Goal: Task Accomplishment & Management: Manage account settings

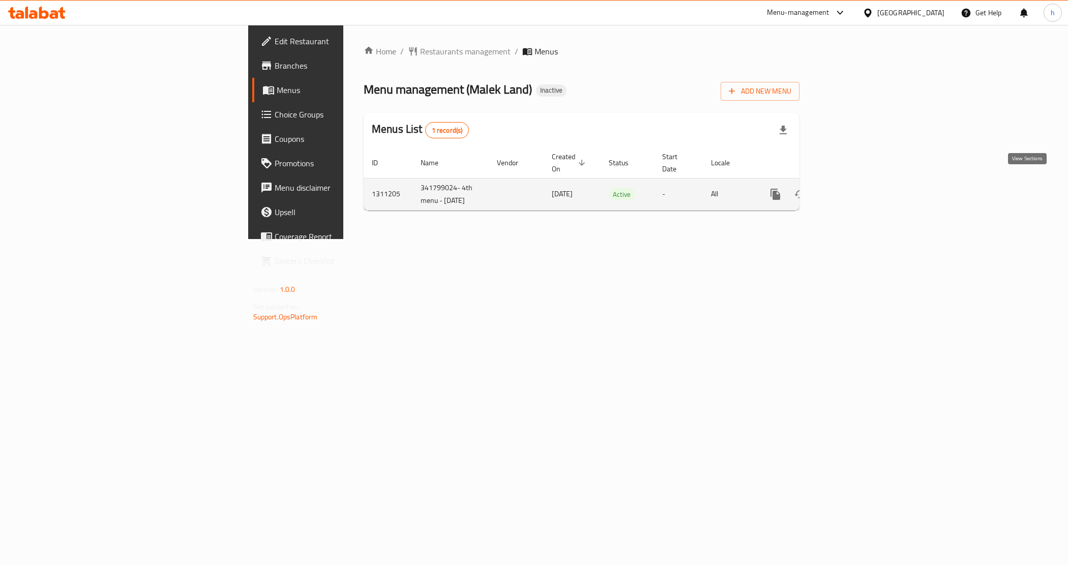
click at [861, 186] on link "enhanced table" at bounding box center [849, 194] width 24 height 24
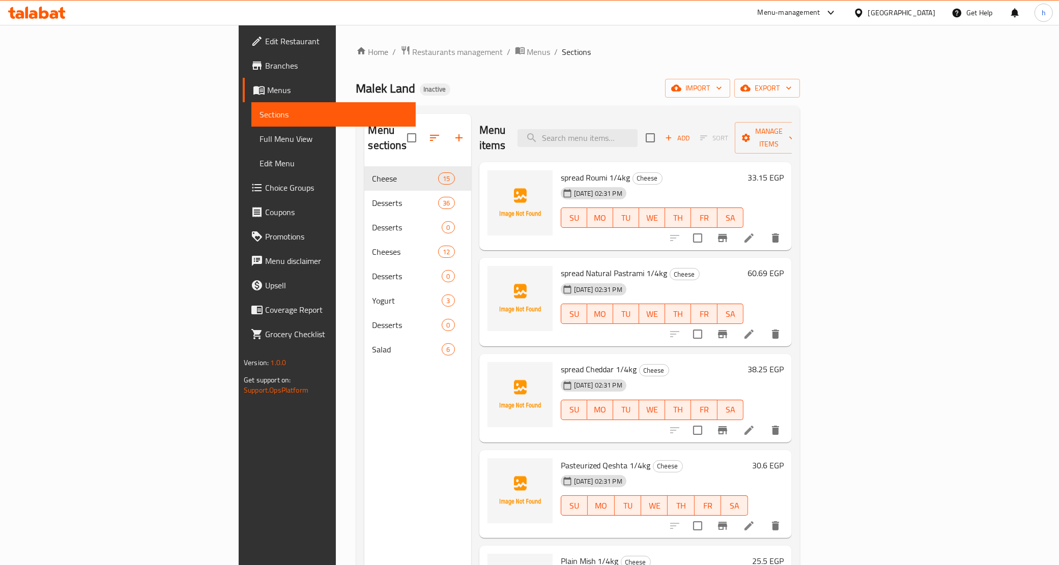
click at [364, 375] on div "Menu sections Cheese 15 Desserts 36 Desserts 0 Cheeses 12 Desserts 0 Yogurt 3 D…" at bounding box center [417, 396] width 107 height 565
click at [527, 56] on span "Menus" at bounding box center [538, 52] width 23 height 12
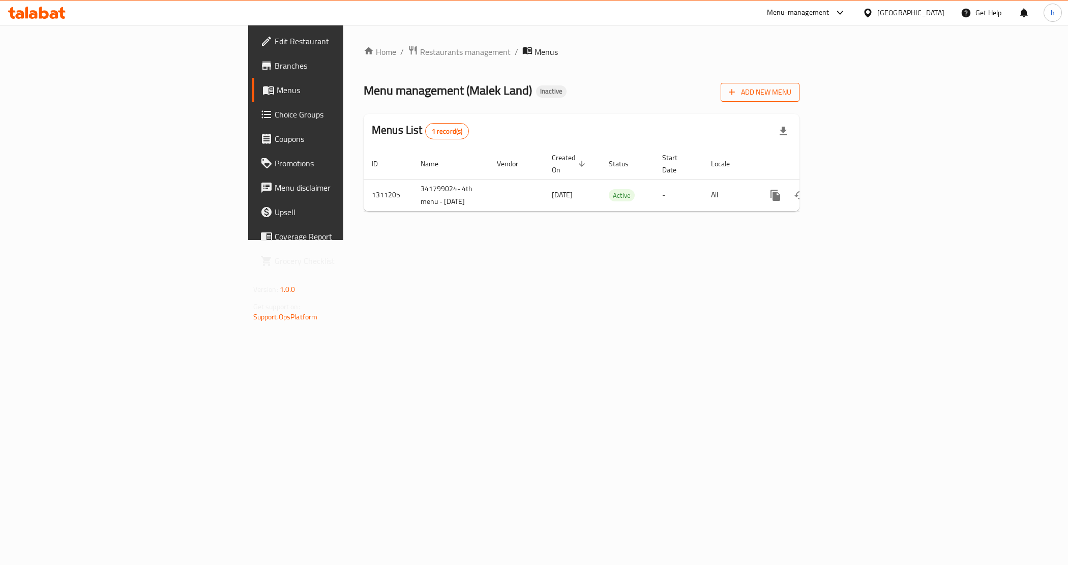
click at [792, 86] on span "Add New Menu" at bounding box center [760, 92] width 63 height 13
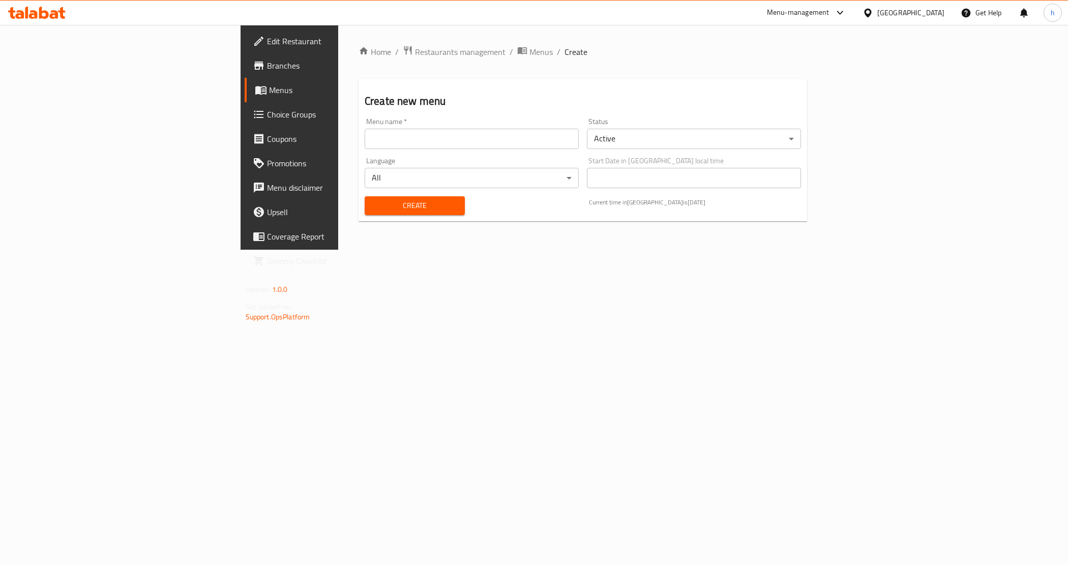
click at [776, 138] on body "​ Menu-management [GEOGRAPHIC_DATA] Get Help h Edit Restaurant Branches Menus C…" at bounding box center [534, 295] width 1068 height 540
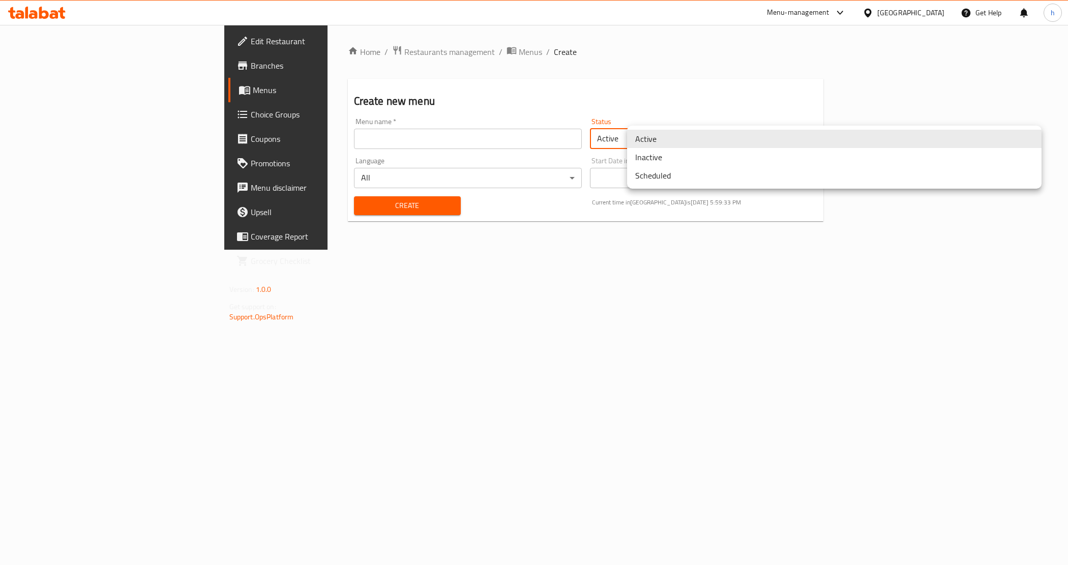
click at [694, 161] on li "Inactive" at bounding box center [834, 157] width 415 height 18
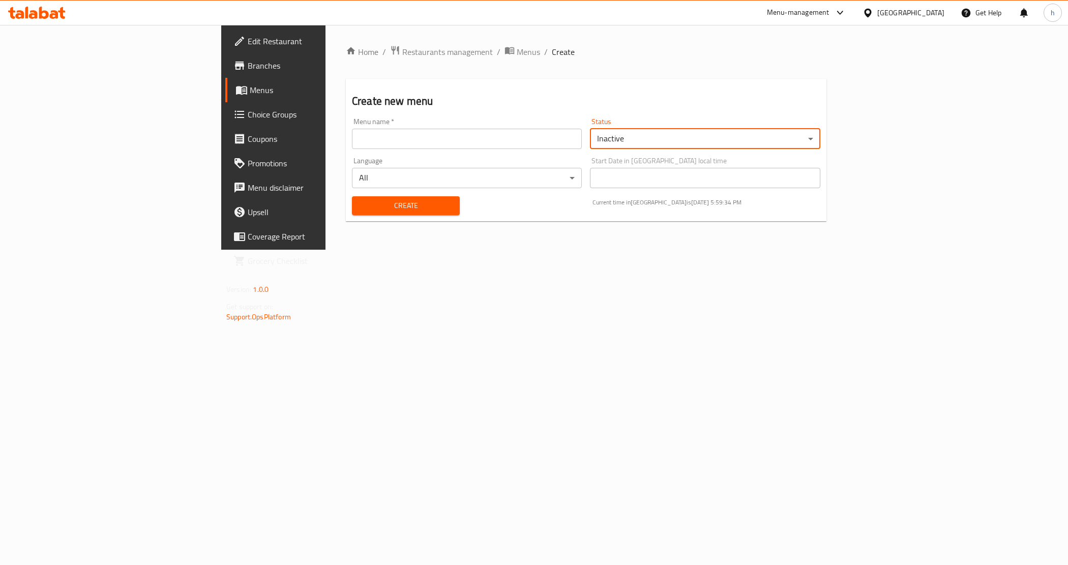
click at [561, 143] on input "text" at bounding box center [467, 139] width 230 height 20
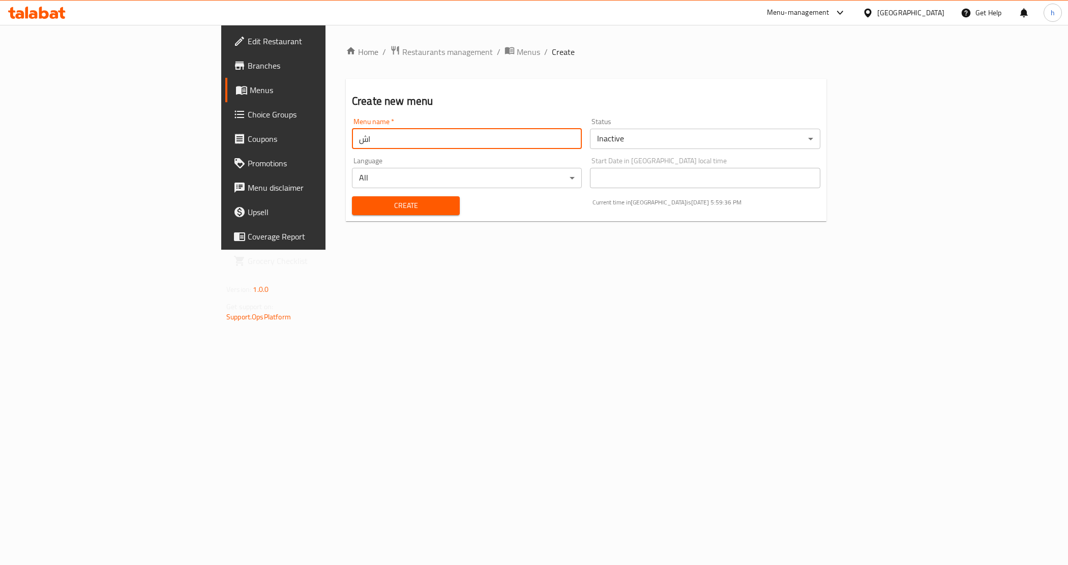
type input "ا"
type input "[PERSON_NAME]"
drag, startPoint x: 412, startPoint y: 205, endPoint x: 405, endPoint y: 207, distance: 7.4
click at [412, 205] on div "Create Current time in [GEOGRAPHIC_DATA] is [DATE] 5:59:40 PM" at bounding box center [586, 205] width 481 height 31
click at [398, 209] on button "Create" at bounding box center [406, 205] width 108 height 19
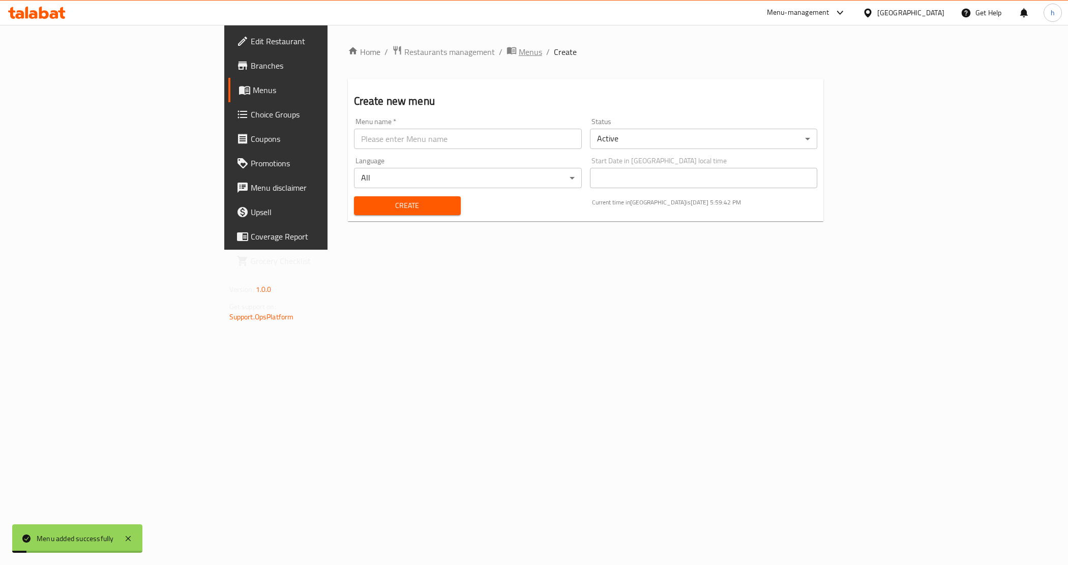
click at [519, 54] on span "Menus" at bounding box center [530, 52] width 23 height 12
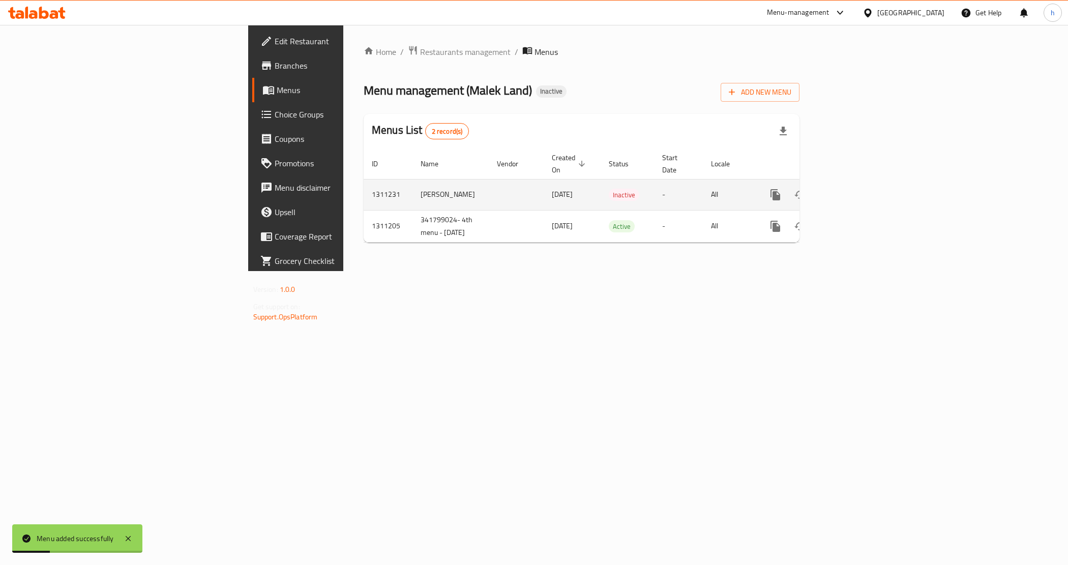
click at [861, 196] on div "enhanced table" at bounding box center [813, 195] width 98 height 24
click at [861, 189] on link "enhanced table" at bounding box center [849, 195] width 24 height 24
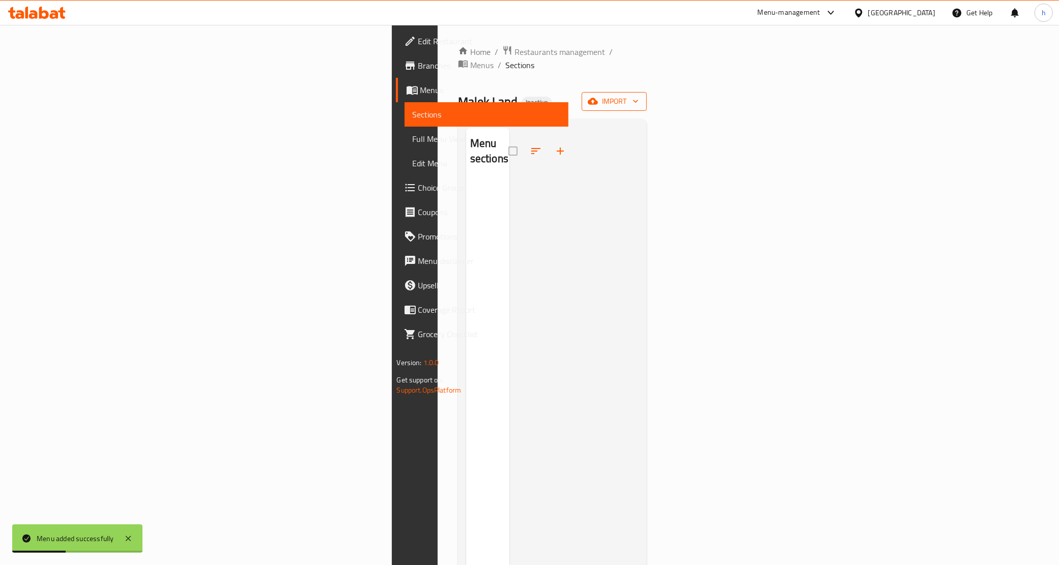
click at [638, 95] on span "import" at bounding box center [614, 101] width 49 height 13
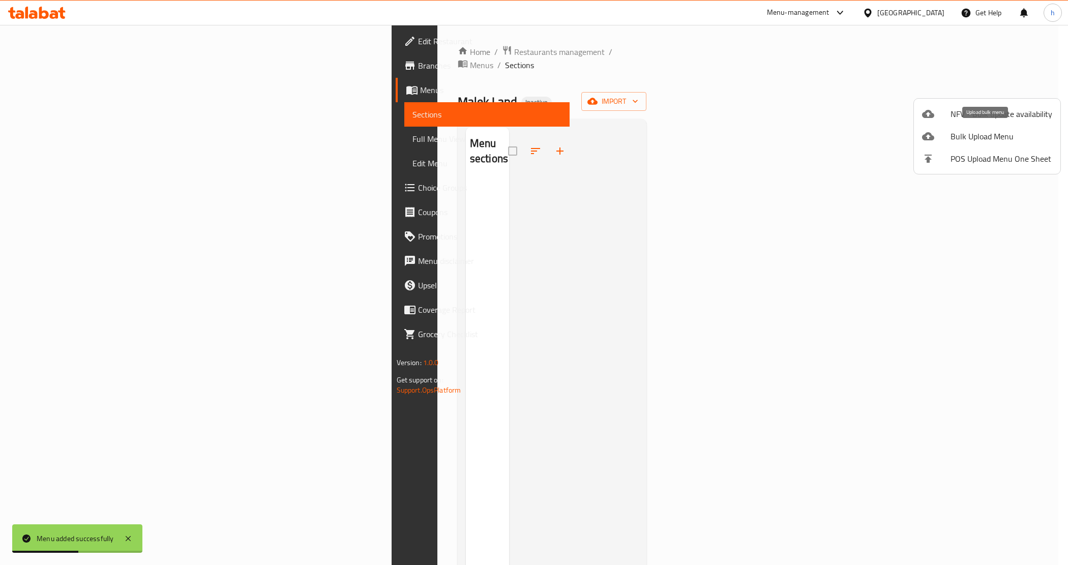
click at [965, 131] on span "Bulk Upload Menu" at bounding box center [1002, 136] width 102 height 12
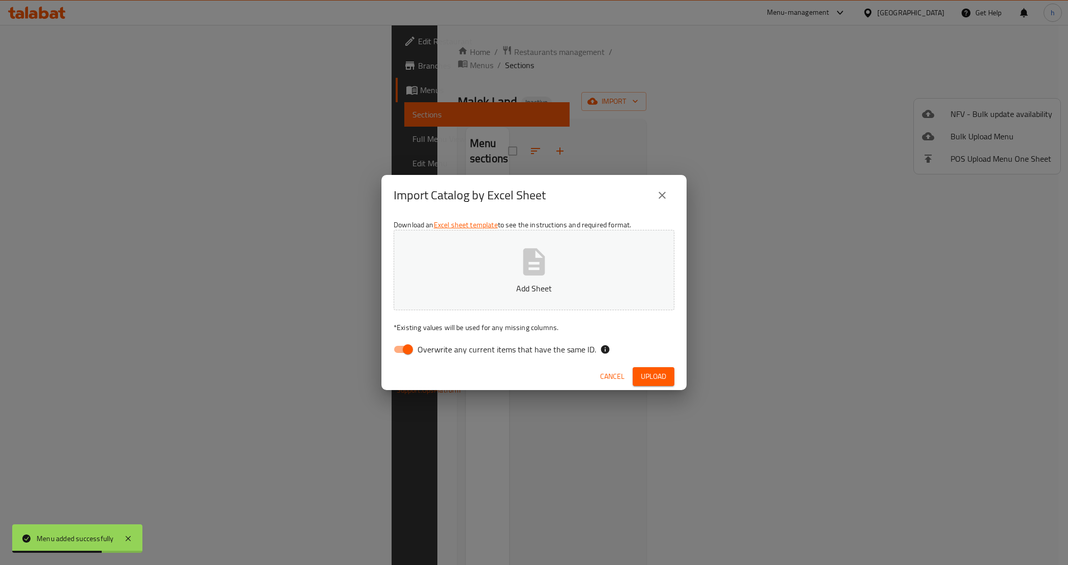
click at [550, 350] on span "Overwrite any current items that have the same ID." at bounding box center [507, 349] width 179 height 12
click at [437, 350] on input "Overwrite any current items that have the same ID." at bounding box center [408, 349] width 58 height 19
checkbox input "false"
click at [570, 257] on button "Add Sheet" at bounding box center [534, 270] width 281 height 80
click at [655, 370] on span "Upload" at bounding box center [653, 376] width 25 height 13
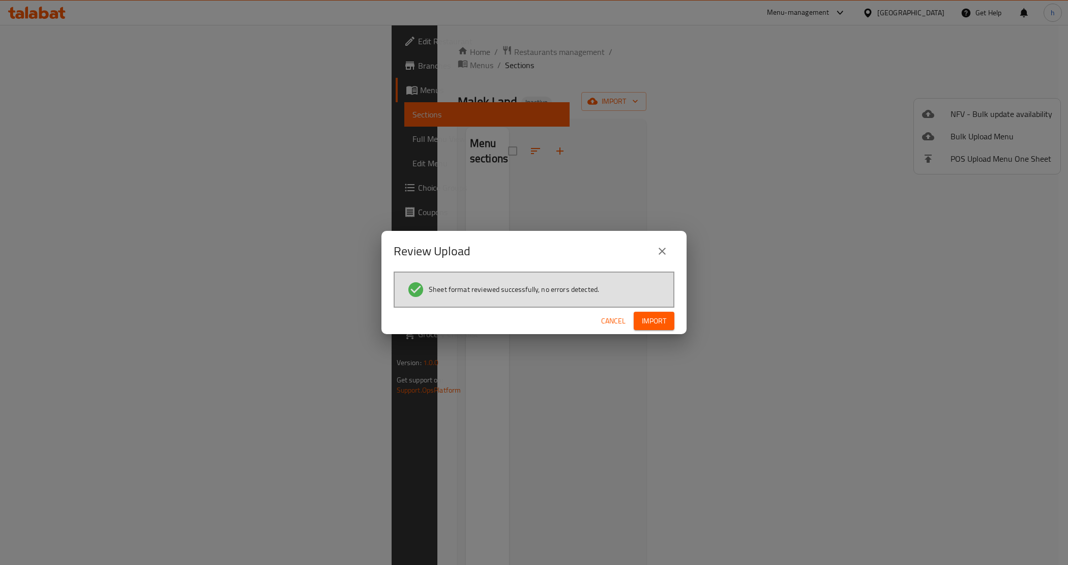
click button "Cancel" at bounding box center [613, 321] width 33 height 19
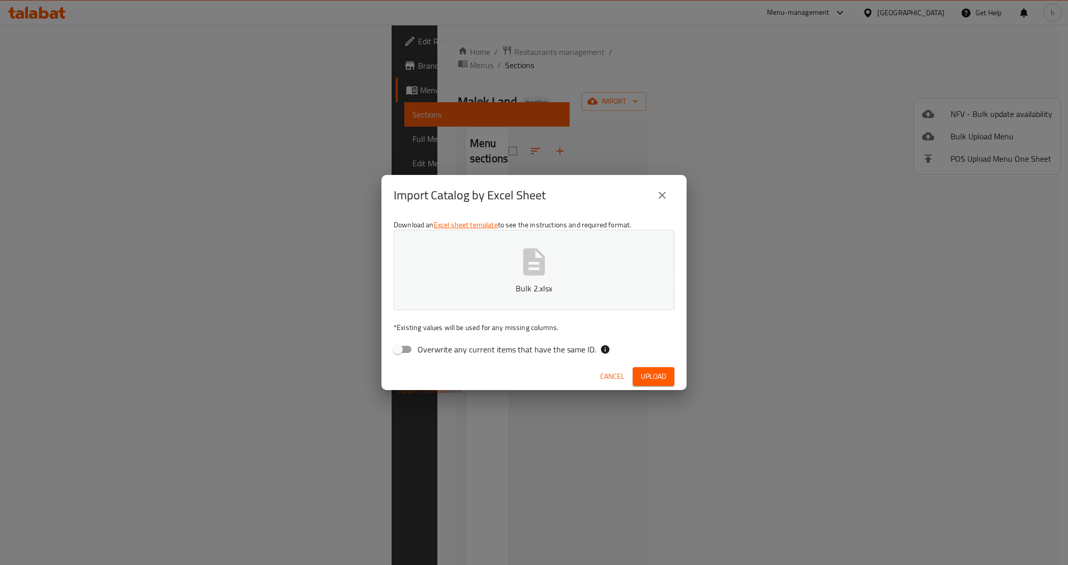
click at [540, 285] on p "Bulk 2.xlsx" at bounding box center [534, 288] width 249 height 12
click at [650, 381] on span "Upload" at bounding box center [653, 376] width 25 height 13
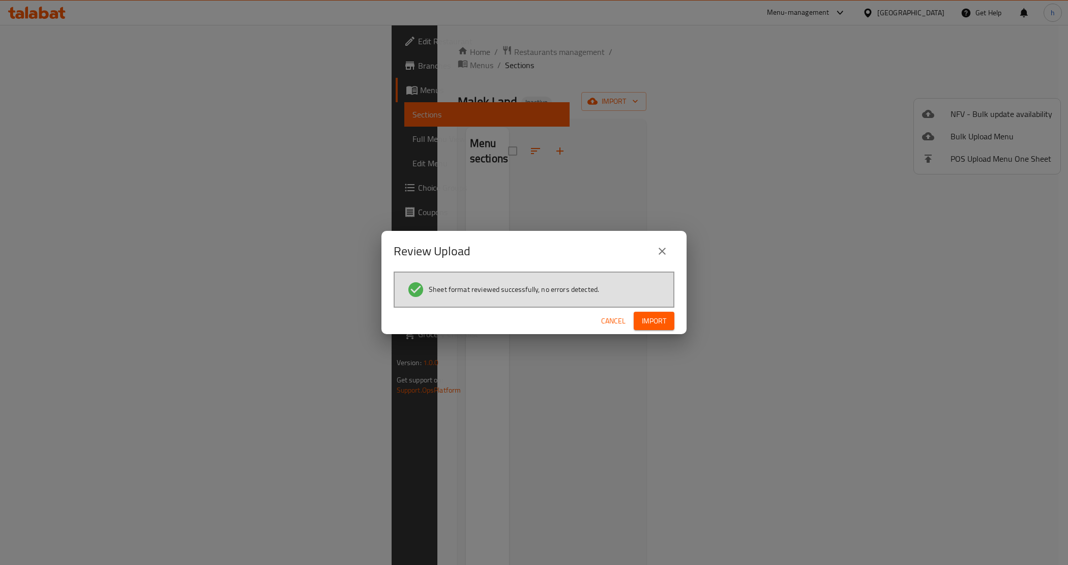
click at [671, 317] on button "Import" at bounding box center [654, 321] width 41 height 19
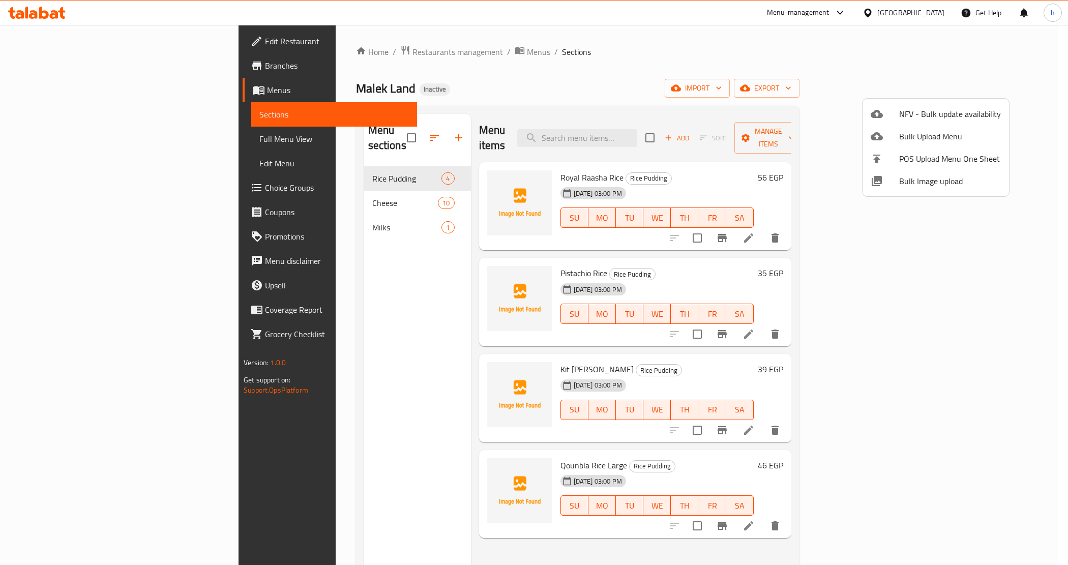
click at [79, 139] on div at bounding box center [534, 282] width 1068 height 565
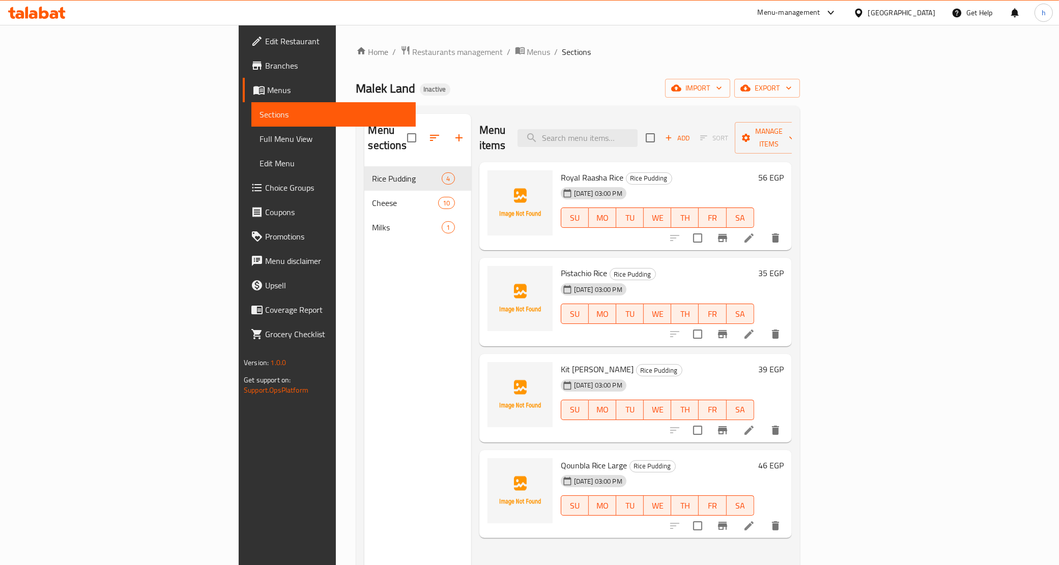
click at [259, 139] on span "Full Menu View" at bounding box center [333, 139] width 148 height 12
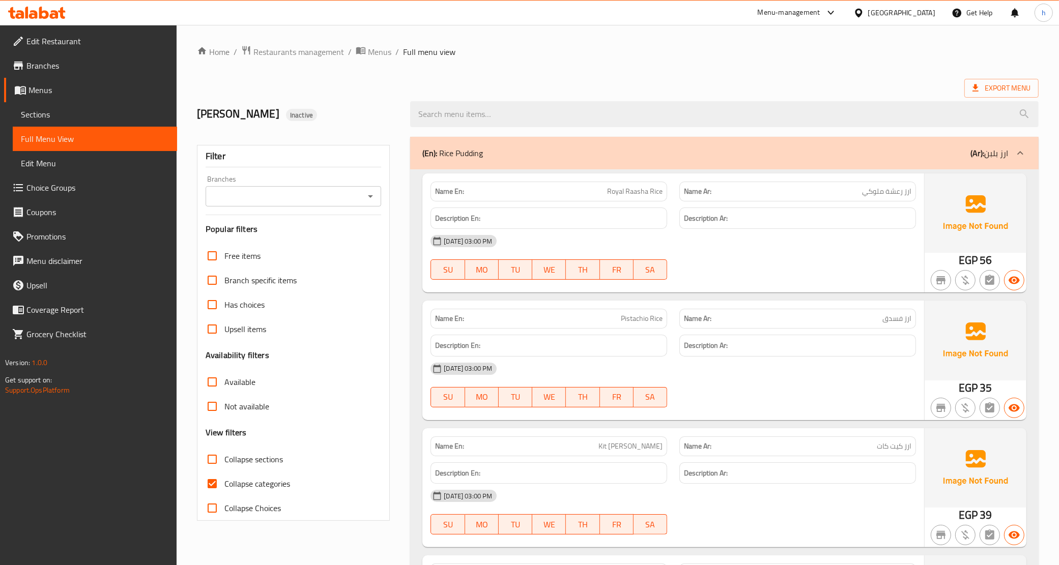
click at [260, 478] on span "Collapse categories" at bounding box center [257, 484] width 66 height 12
click at [224, 477] on input "Collapse categories" at bounding box center [212, 484] width 24 height 24
checkbox input "false"
click at [634, 177] on div "Name En: Royal Raasha Rice" at bounding box center [548, 192] width 249 height 32
click at [634, 181] on div "Name En: Royal Raasha Rice" at bounding box center [548, 192] width 249 height 32
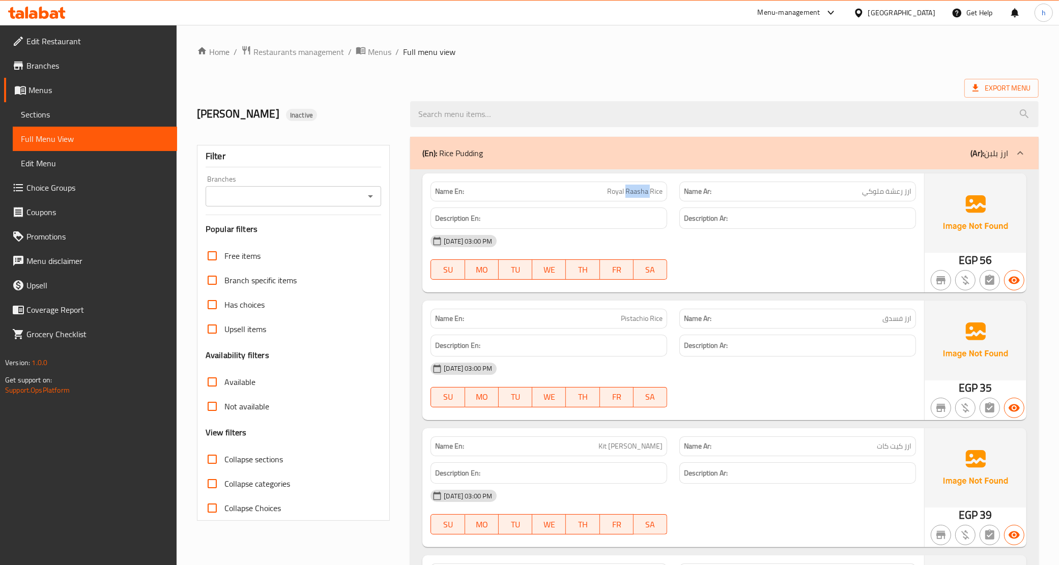
click at [634, 181] on div "Name En: Royal Raasha Rice" at bounding box center [548, 192] width 249 height 32
click at [791, 195] on p "Name Ar: ارز رعشة ملوكي" at bounding box center [797, 191] width 227 height 11
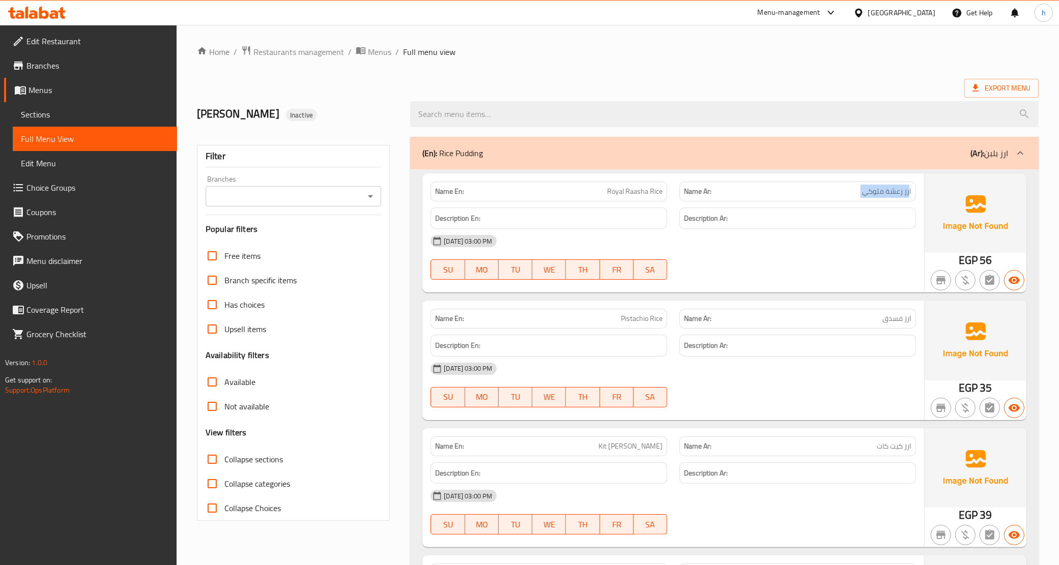
click at [791, 195] on p "Name Ar: ارز رعشة ملوكي" at bounding box center [797, 191] width 227 height 11
click at [630, 195] on span "Royal Raasha Rice" at bounding box center [634, 191] width 55 height 11
click at [761, 283] on div at bounding box center [797, 280] width 249 height 12
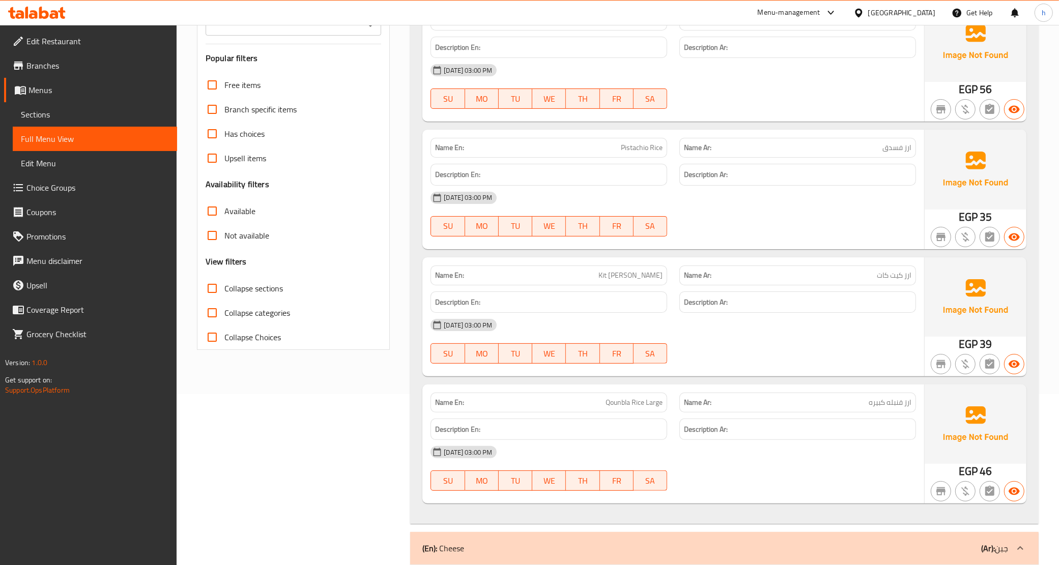
scroll to position [191, 0]
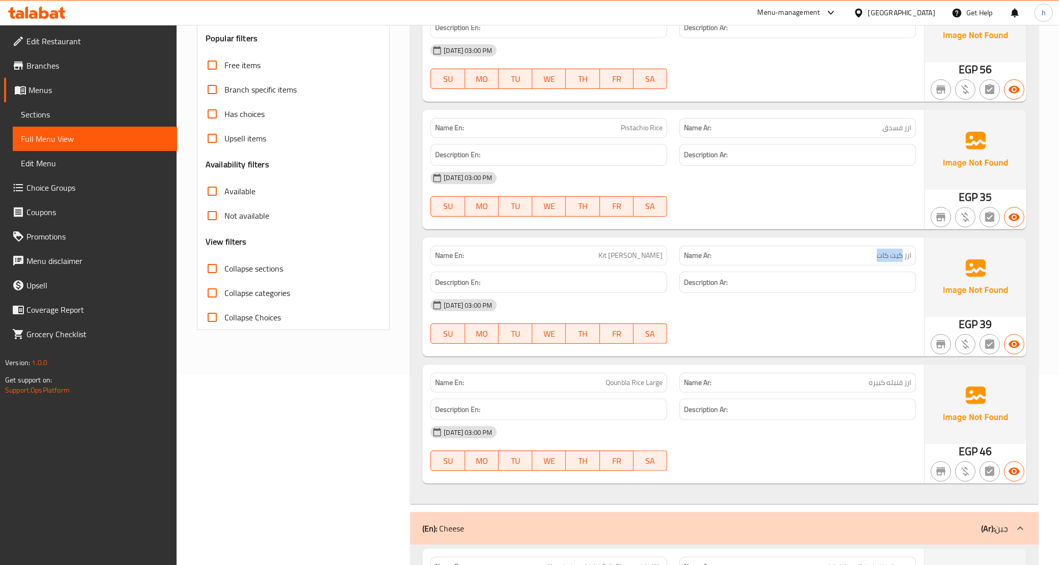
drag, startPoint x: 860, startPoint y: 257, endPoint x: 903, endPoint y: 255, distance: 43.3
click at [903, 255] on p "Name Ar: ارز كيت كات" at bounding box center [797, 255] width 227 height 11
copy span "كيت كات"
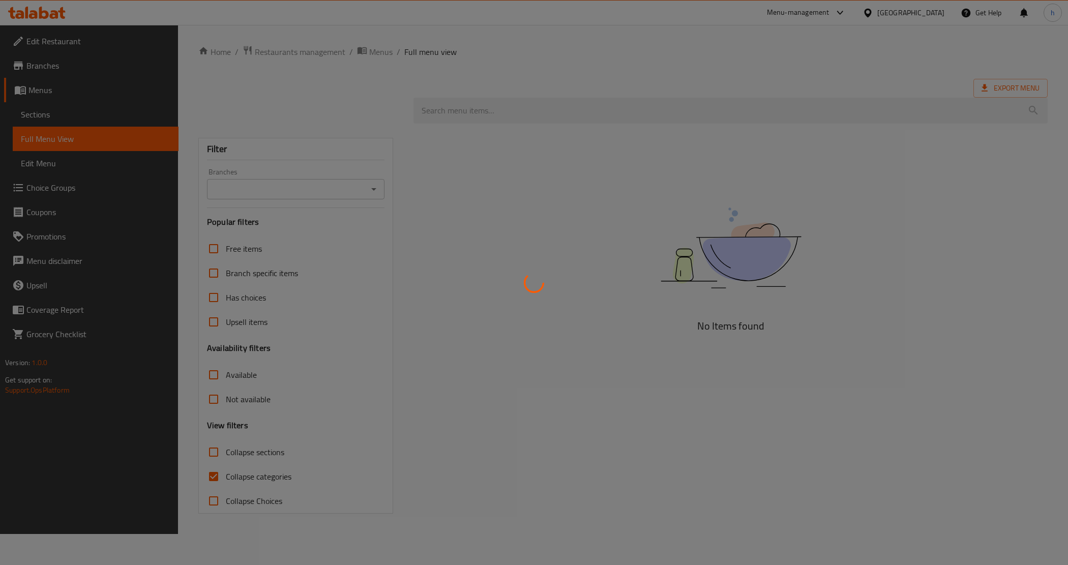
click at [69, 114] on div at bounding box center [534, 282] width 1068 height 565
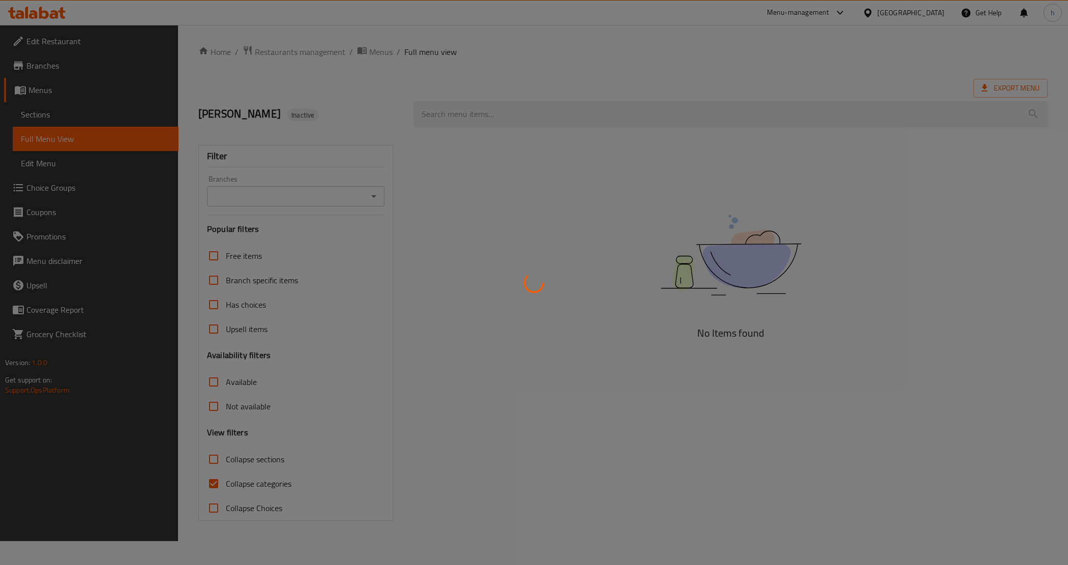
click at [69, 114] on div at bounding box center [534, 282] width 1068 height 565
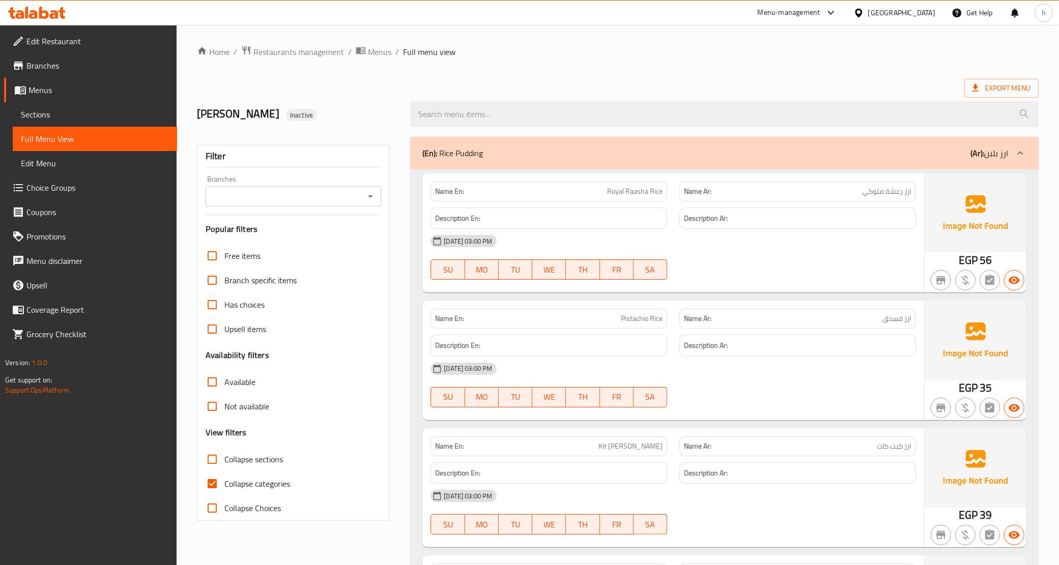
click at [69, 114] on span "Sections" at bounding box center [95, 114] width 148 height 12
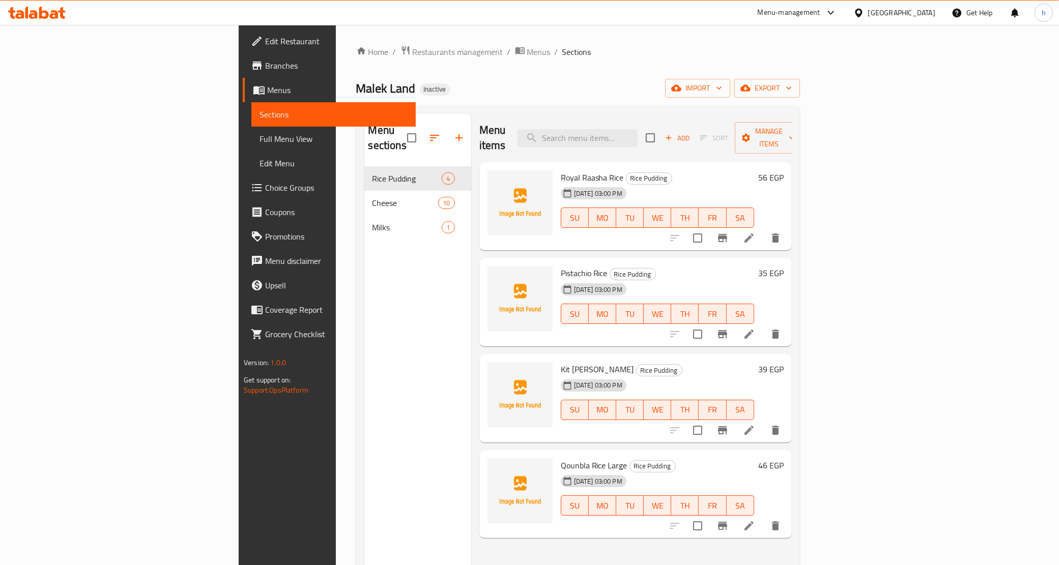
click at [755, 424] on icon at bounding box center [749, 430] width 12 height 12
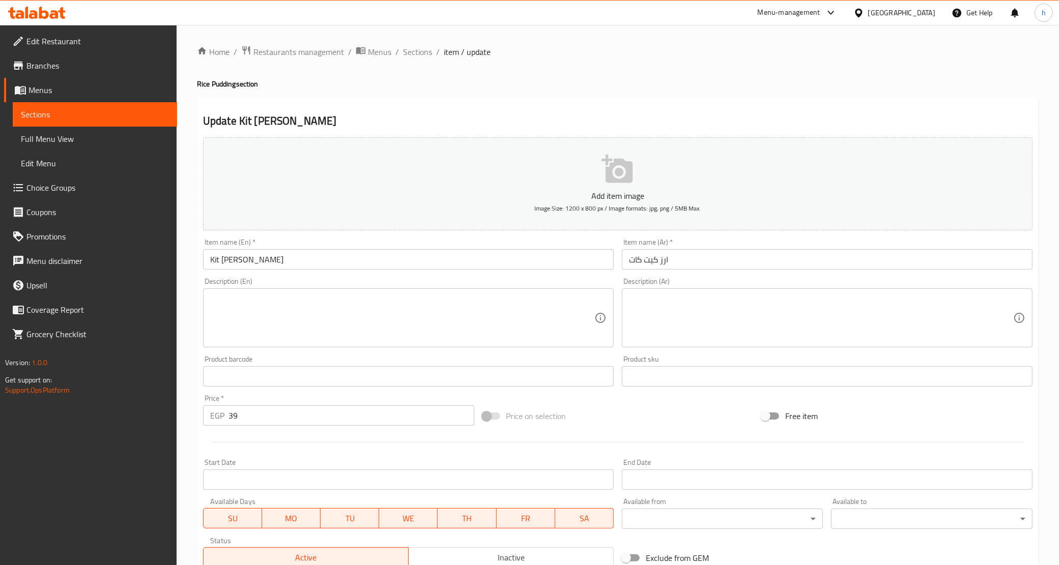
click at [223, 258] on input "Kit [PERSON_NAME]" at bounding box center [408, 259] width 411 height 20
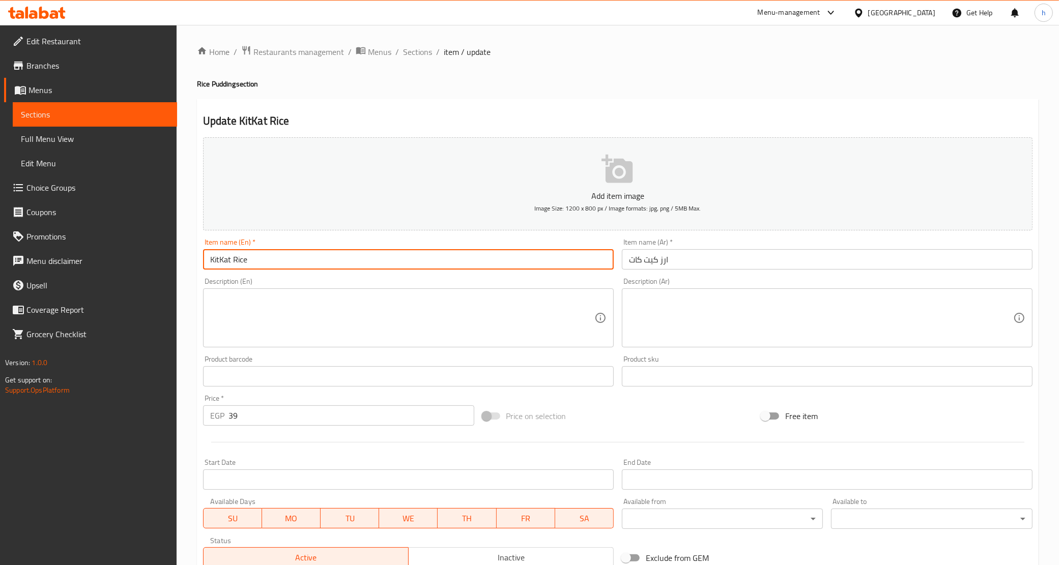
click at [219, 260] on input "KitKat Rice" at bounding box center [408, 259] width 411 height 20
click at [275, 266] on input "Kitkat Rice" at bounding box center [408, 259] width 411 height 20
type input "Kitkat Rice"
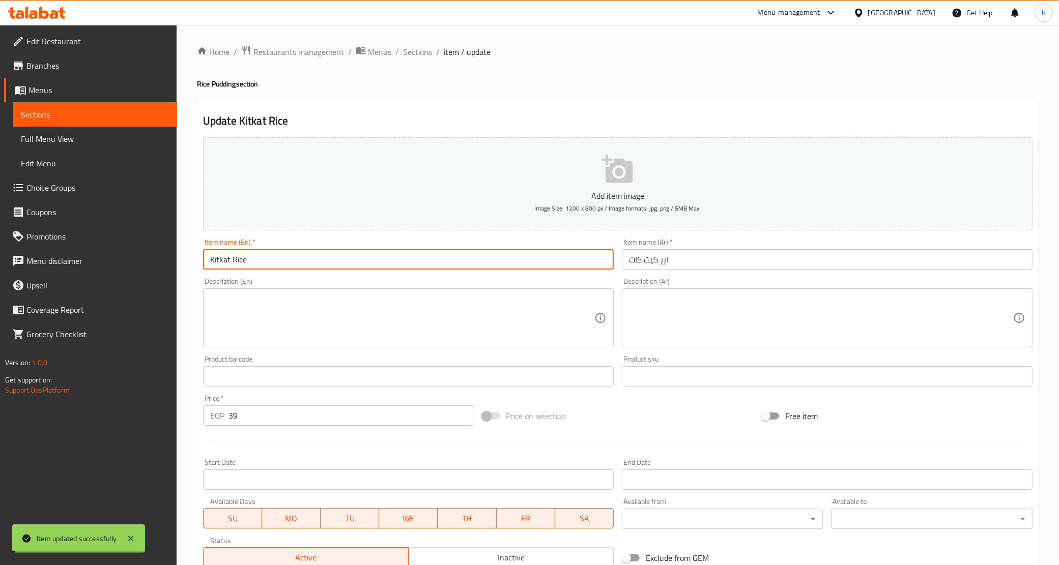
click at [413, 50] on span "Sections" at bounding box center [417, 52] width 29 height 12
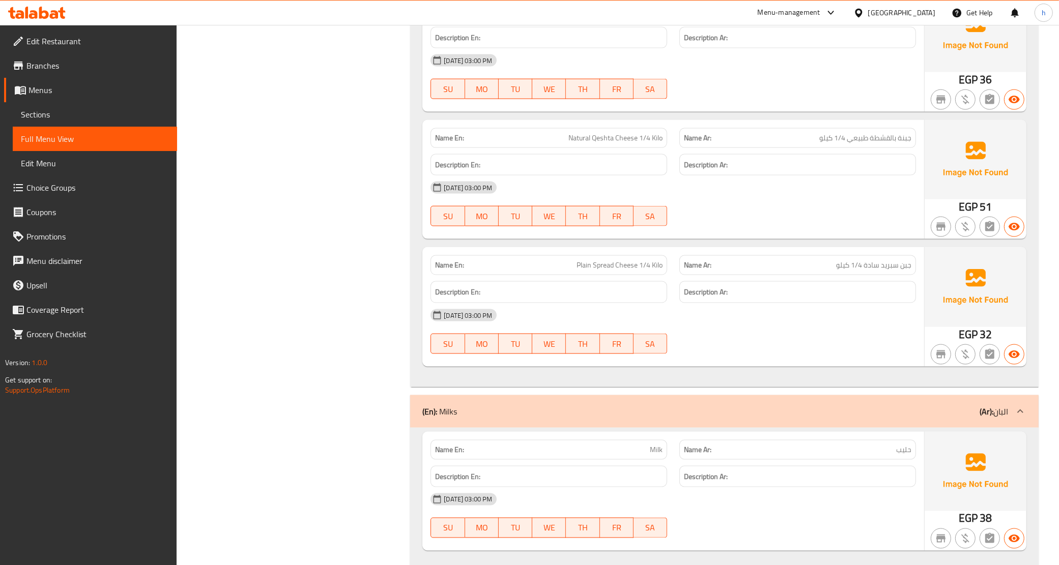
scroll to position [1665, 0]
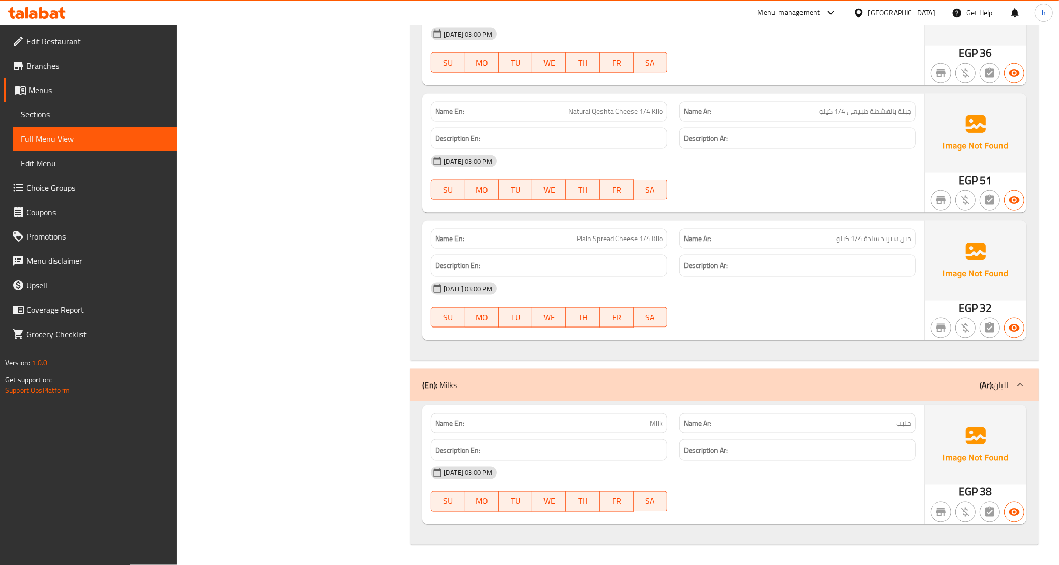
click at [815, 408] on div "Name Ar: حليب" at bounding box center [797, 423] width 249 height 32
copy span "حليب"
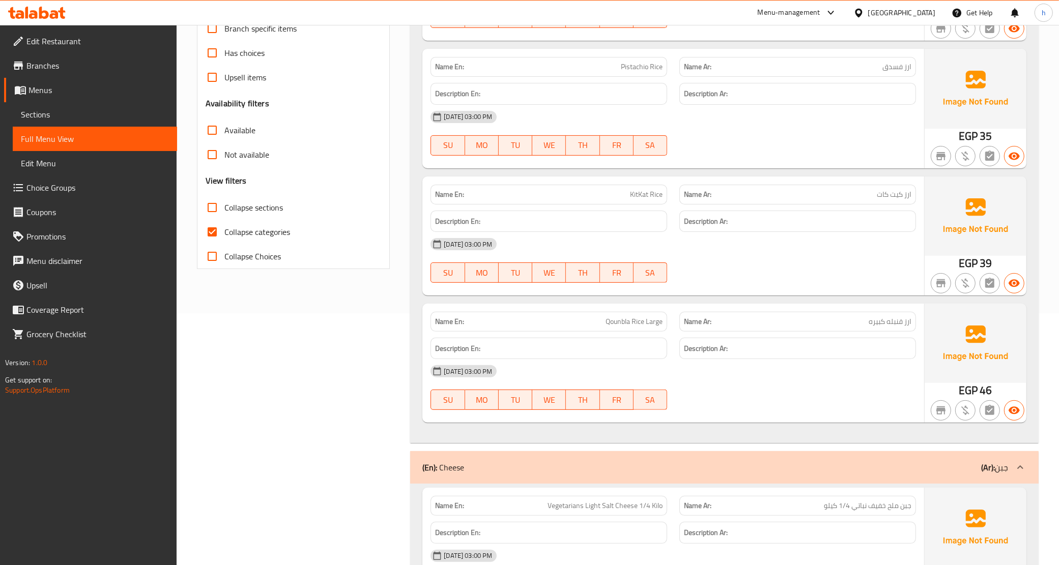
scroll to position [0, 0]
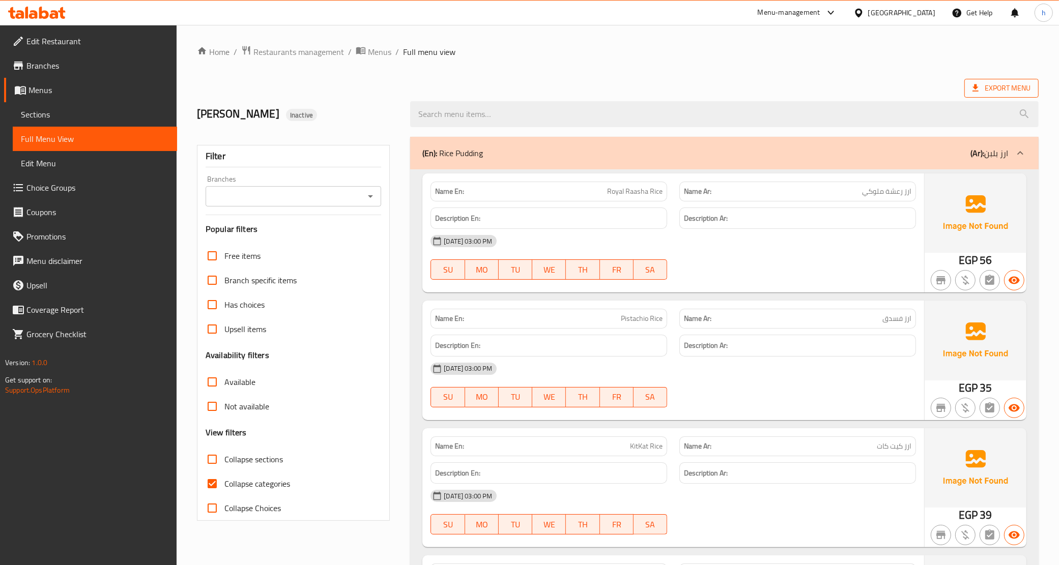
click at [1026, 84] on span "Export Menu" at bounding box center [1001, 88] width 58 height 13
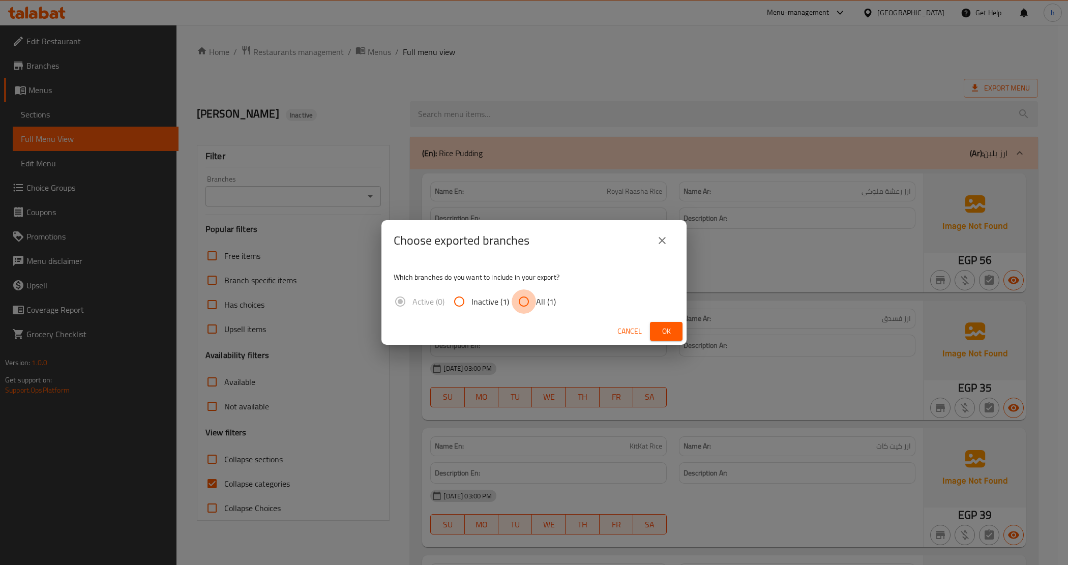
click at [521, 301] on input "All (1)" at bounding box center [524, 301] width 24 height 24
radio input "true"
click at [661, 324] on button "Ok" at bounding box center [666, 331] width 33 height 19
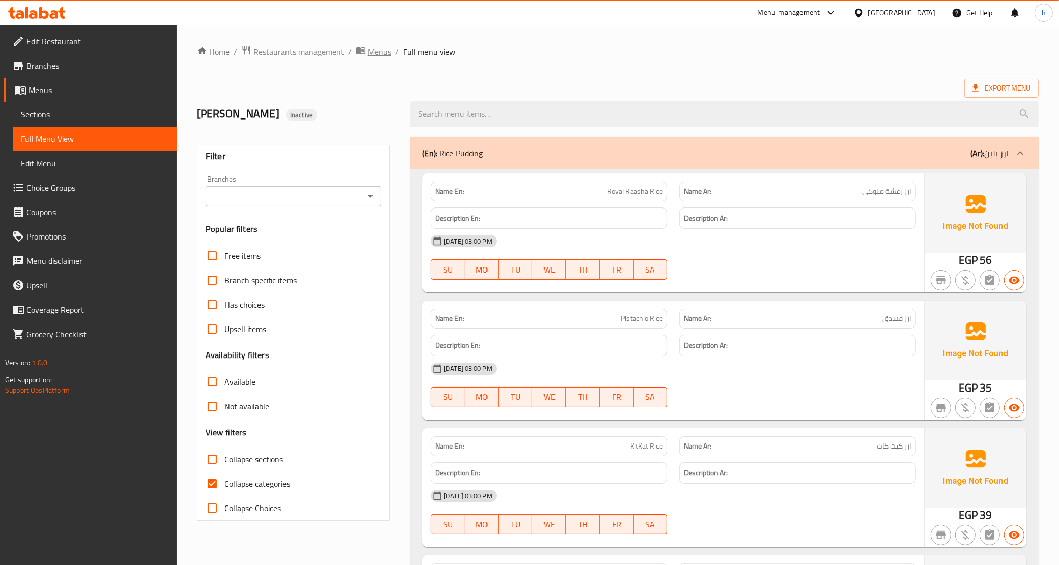
click at [379, 55] on span "Menus" at bounding box center [379, 52] width 23 height 12
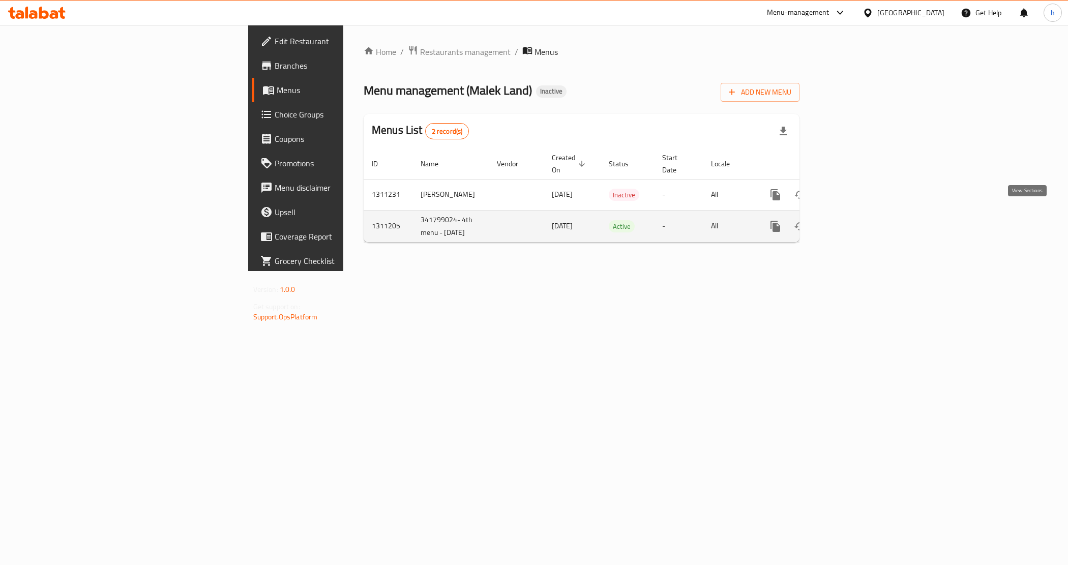
click at [855, 220] on icon "enhanced table" at bounding box center [849, 226] width 12 height 12
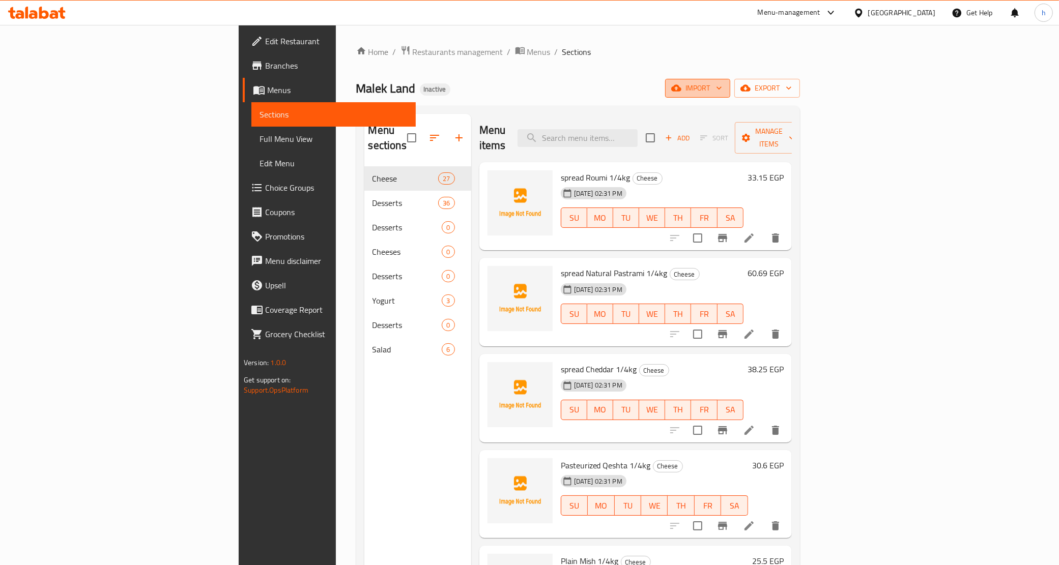
click at [724, 84] on icon "button" at bounding box center [719, 88] width 10 height 10
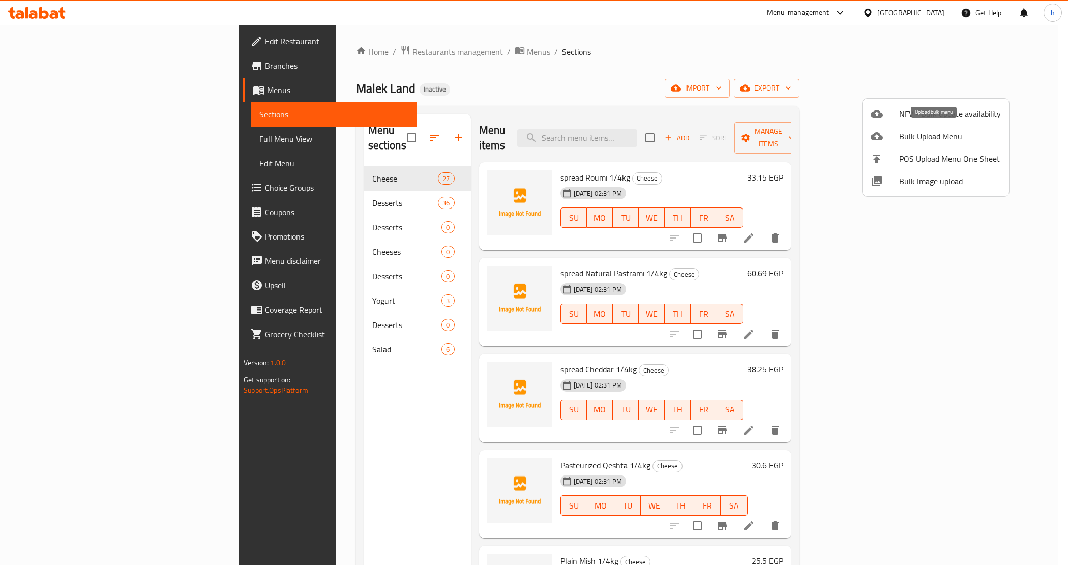
click at [911, 134] on span "Bulk Upload Menu" at bounding box center [950, 136] width 102 height 12
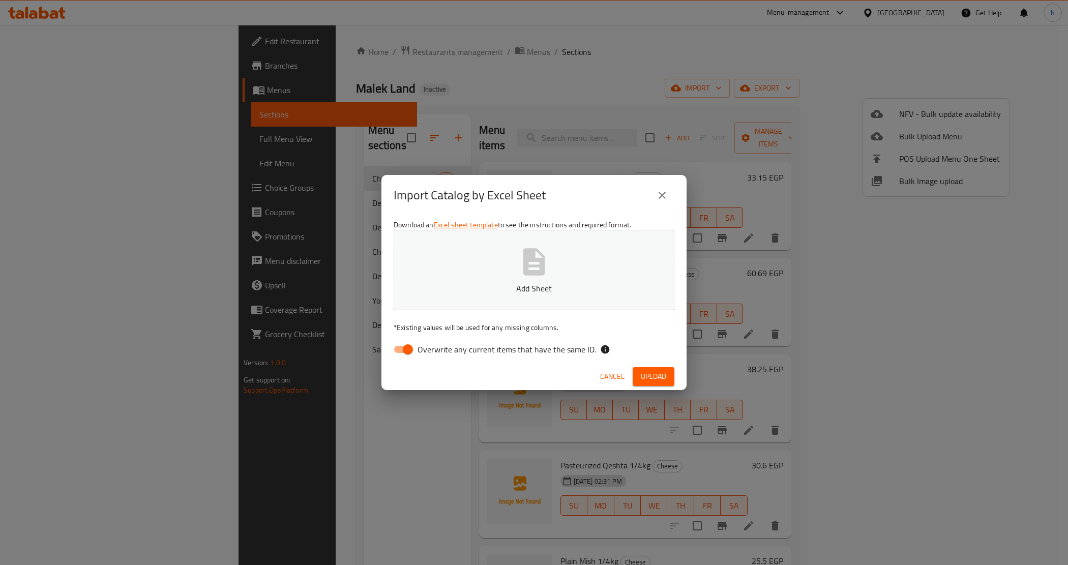
click at [532, 347] on span "Overwrite any current items that have the same ID." at bounding box center [507, 349] width 179 height 12
click at [437, 347] on input "Overwrite any current items that have the same ID." at bounding box center [408, 349] width 58 height 19
checkbox input "false"
click at [572, 256] on button "Add Sheet" at bounding box center [534, 270] width 281 height 80
click at [649, 372] on span "Upload" at bounding box center [653, 376] width 25 height 13
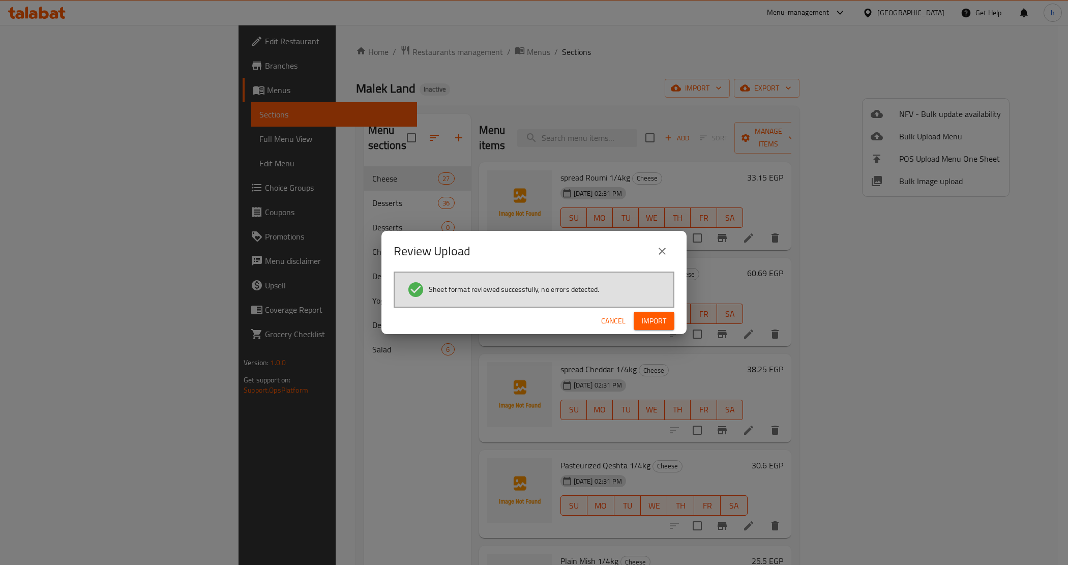
click at [644, 324] on span "Import" at bounding box center [654, 321] width 24 height 13
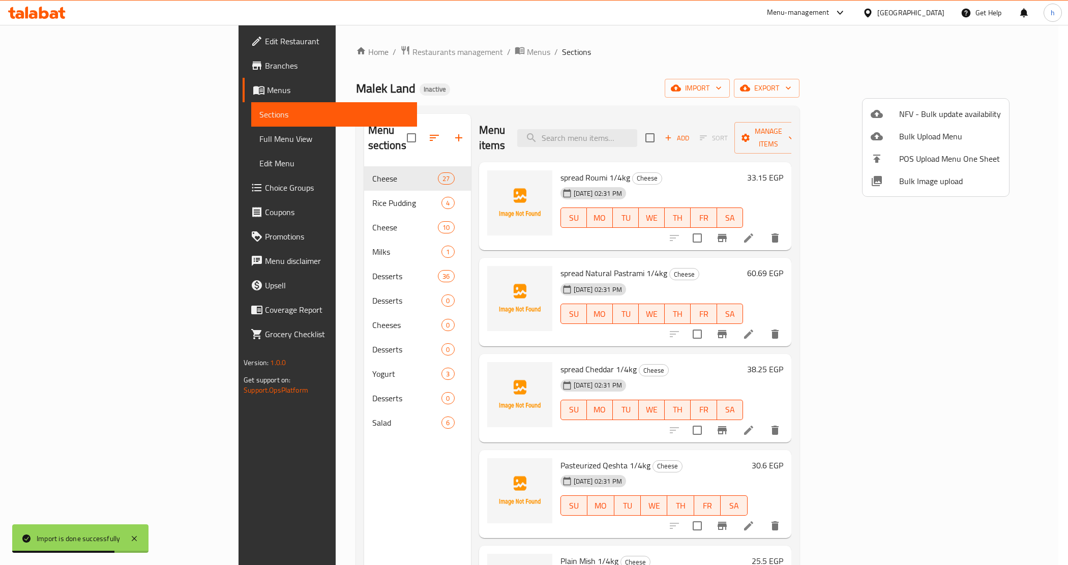
click at [96, 130] on div at bounding box center [534, 282] width 1068 height 565
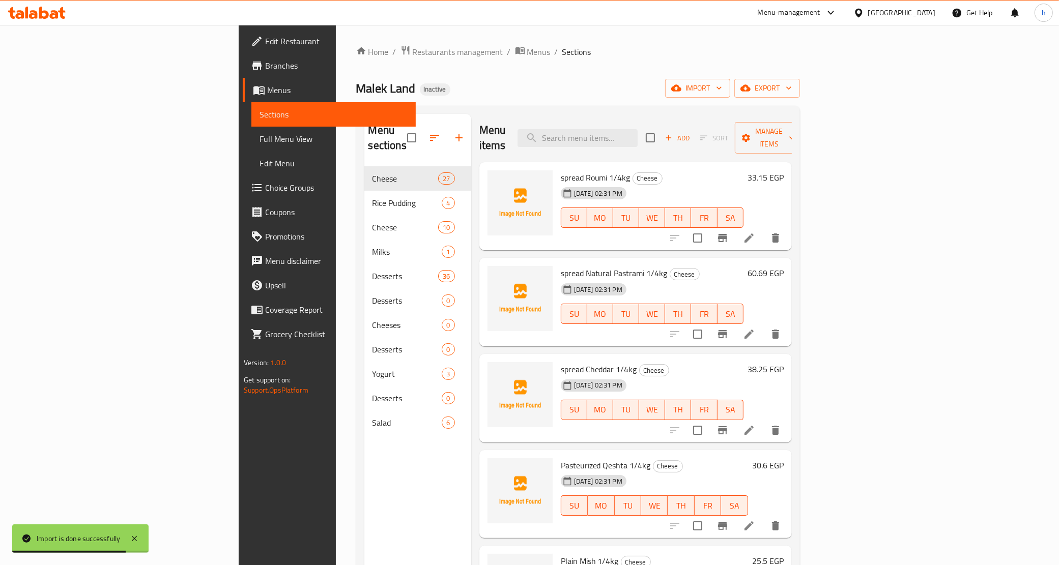
click at [259, 135] on span "Full Menu View" at bounding box center [333, 139] width 148 height 12
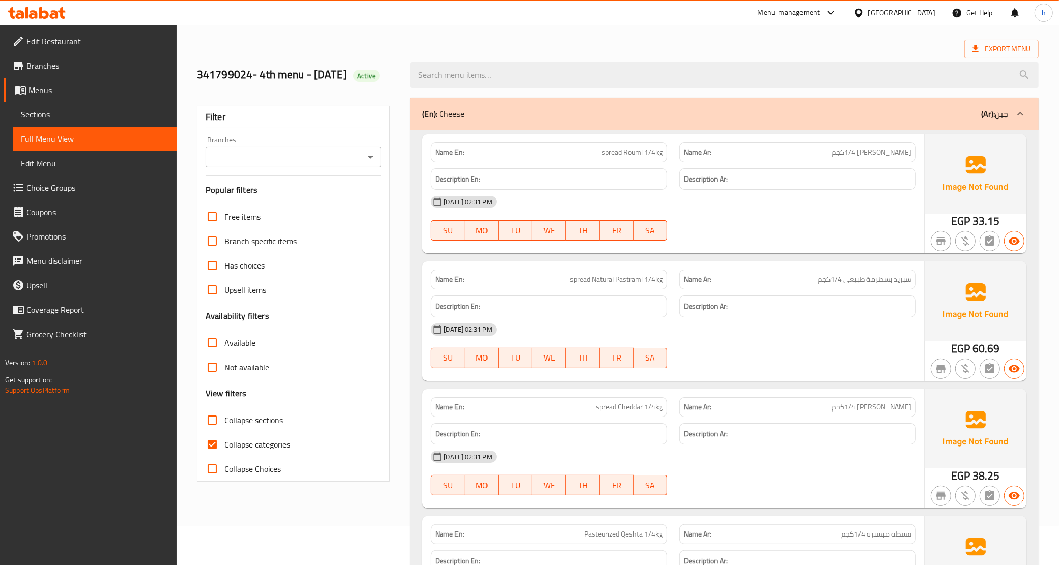
scroll to position [127, 0]
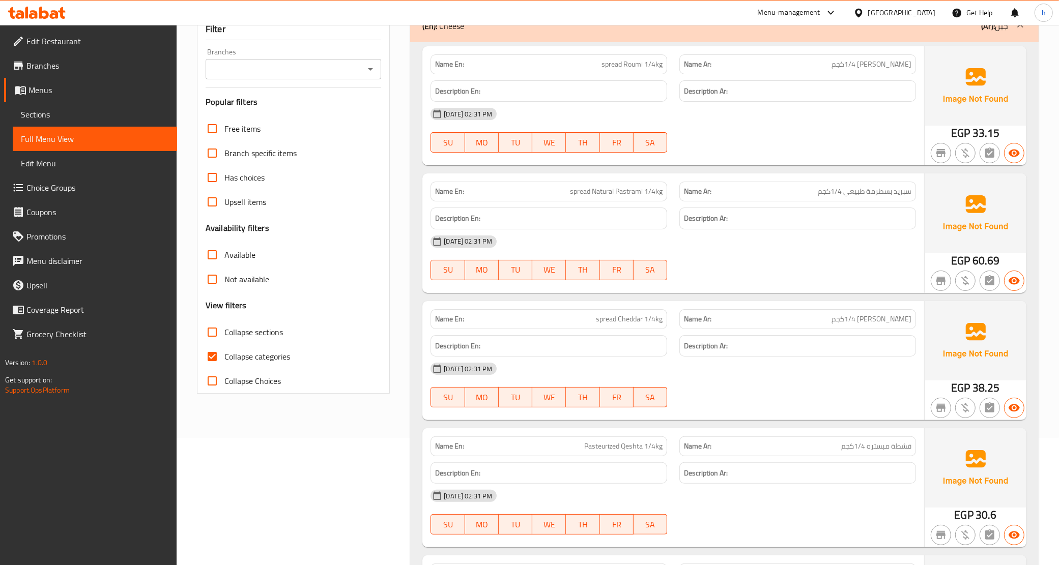
click at [248, 336] on span "Collapse sections" at bounding box center [253, 332] width 59 height 12
click at [224, 336] on input "Collapse sections" at bounding box center [212, 332] width 24 height 24
checkbox input "true"
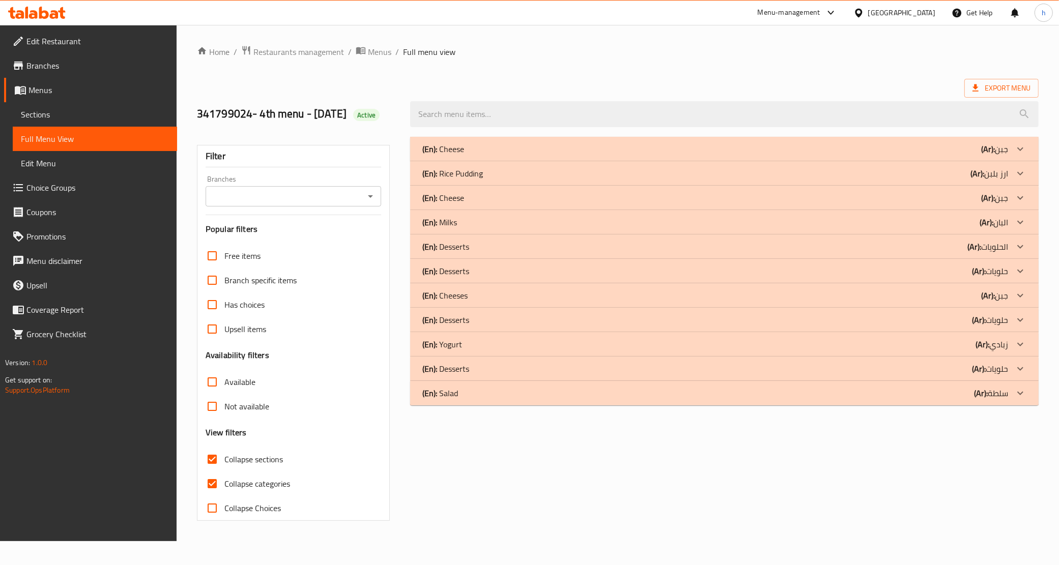
click at [240, 478] on span "Collapse categories" at bounding box center [257, 484] width 66 height 12
click at [224, 472] on input "Collapse categories" at bounding box center [212, 484] width 24 height 24
checkbox input "false"
click at [478, 157] on div "(En): Cheese (Ar): جبن" at bounding box center [731, 149] width 634 height 24
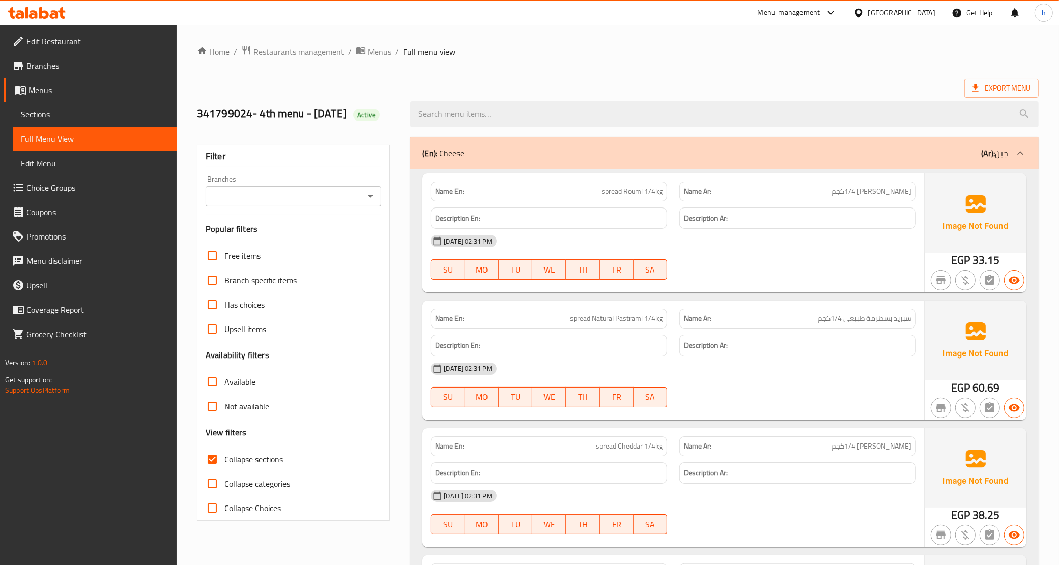
click at [479, 153] on div "(En): Cheese (Ar): جبن" at bounding box center [715, 153] width 586 height 12
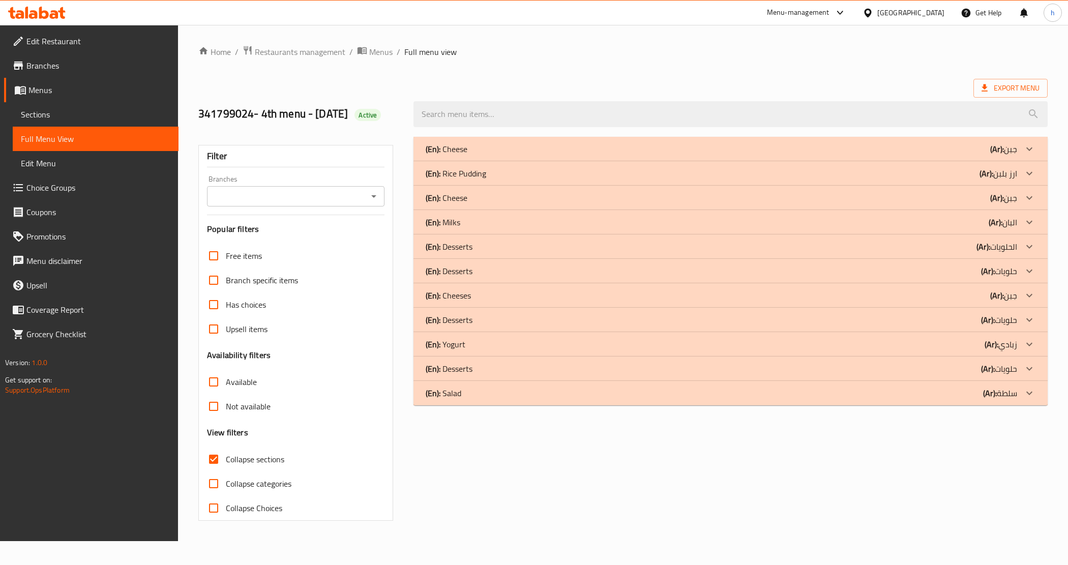
click at [467, 192] on p "(En): Cheese" at bounding box center [447, 198] width 42 height 12
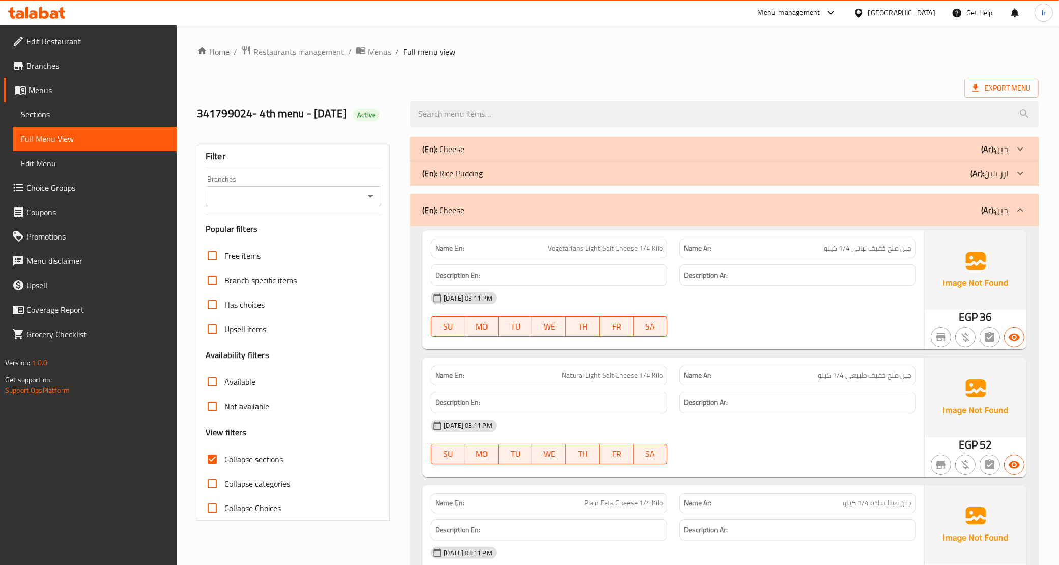
click at [472, 180] on p "(En): Rice Pudding" at bounding box center [452, 173] width 61 height 12
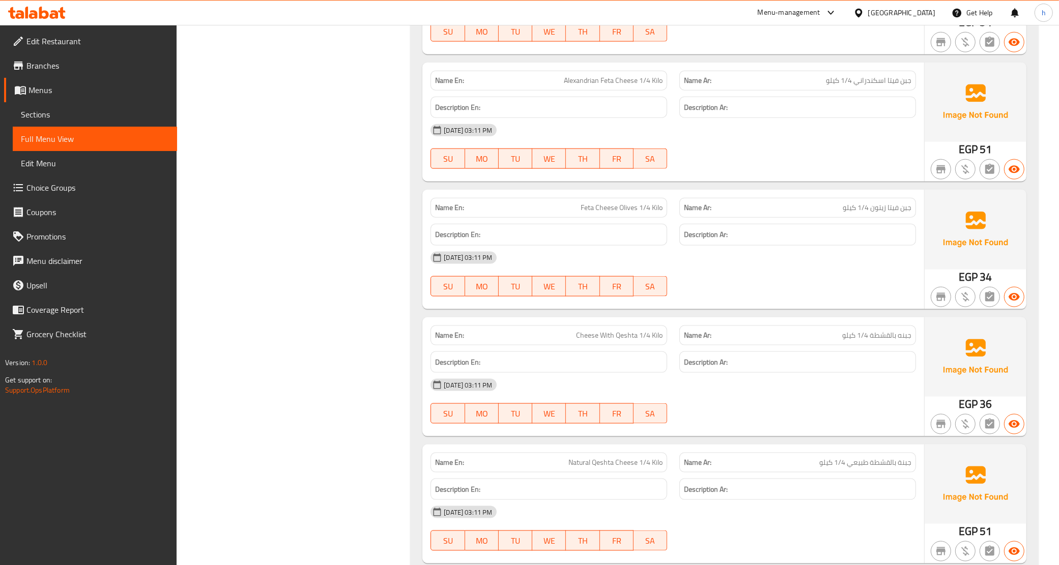
scroll to position [1717, 0]
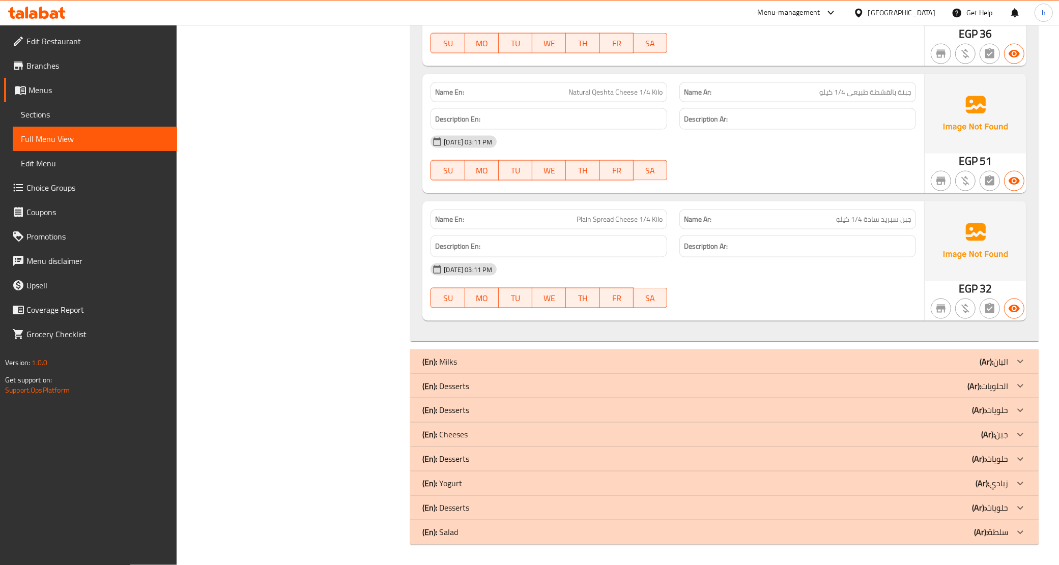
click at [480, 364] on div "(En): Milks (Ar): البان" at bounding box center [715, 362] width 586 height 12
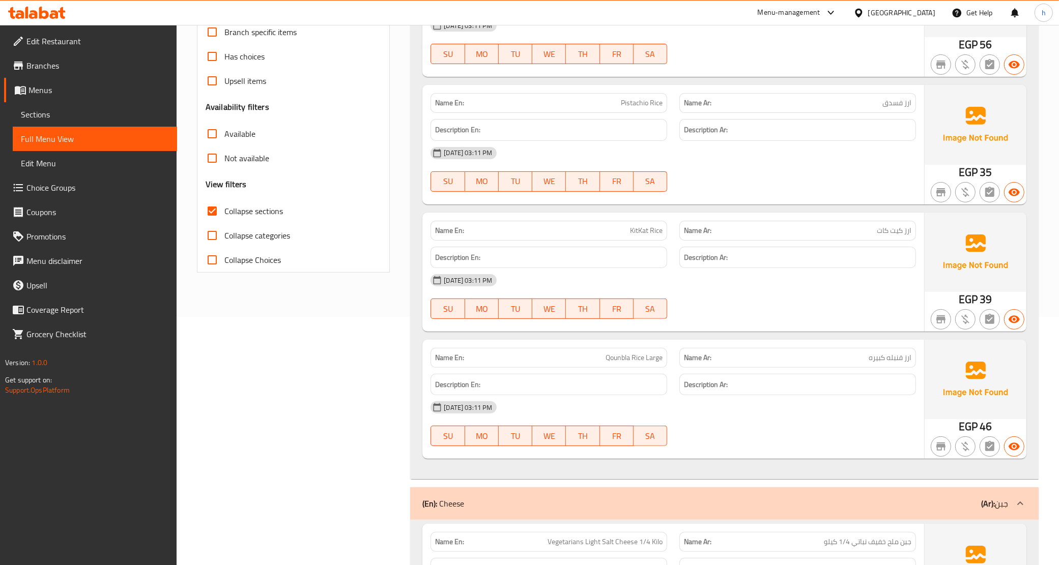
scroll to position [64, 0]
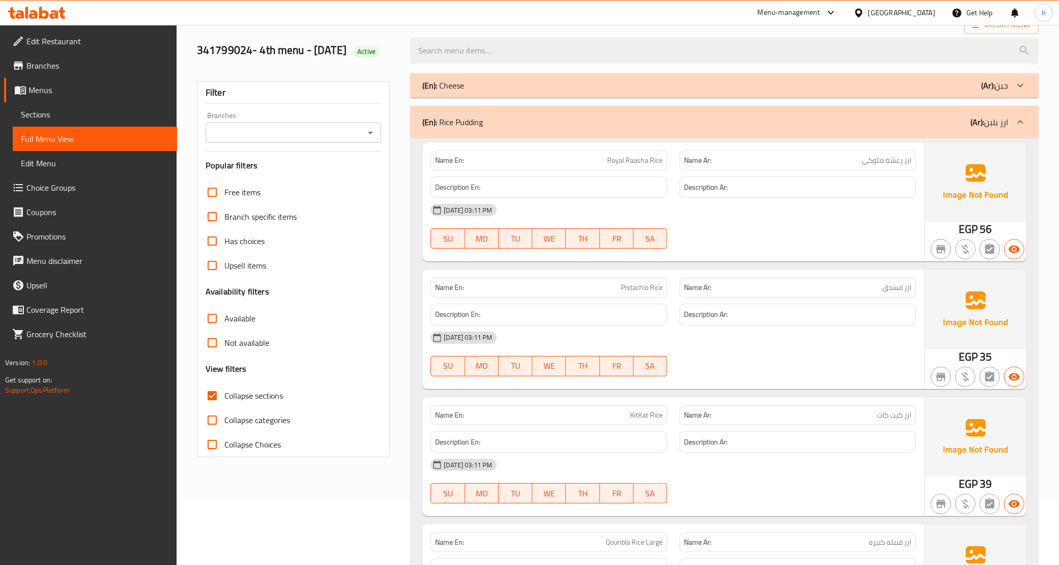
click at [627, 286] on span "Pistachio Rice" at bounding box center [642, 287] width 42 height 11
copy span "Pistachio"
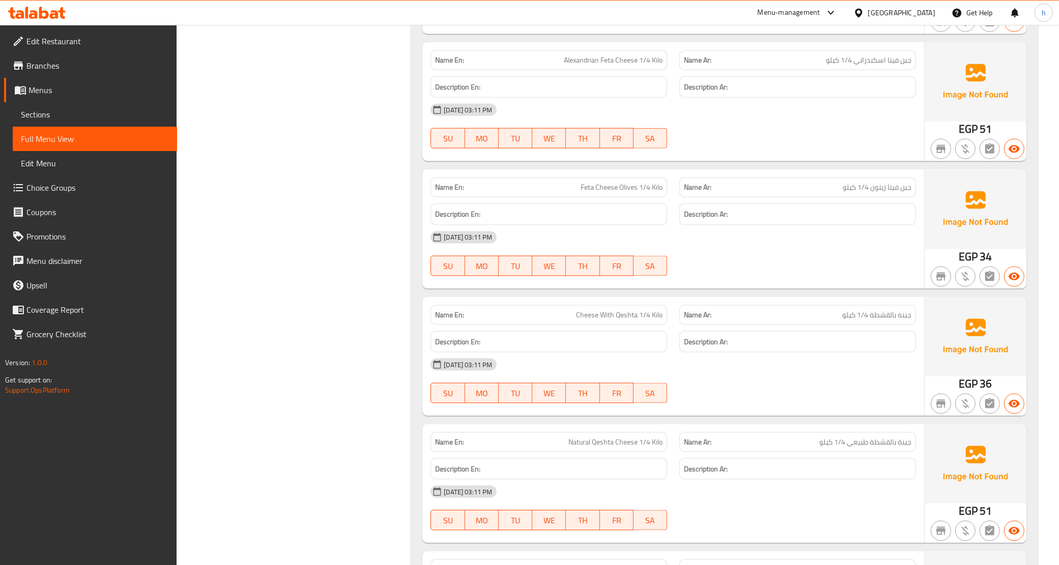
scroll to position [1368, 0]
click at [896, 184] on span "جبن فيتا زيتون 1/4 كيلو" at bounding box center [876, 186] width 69 height 11
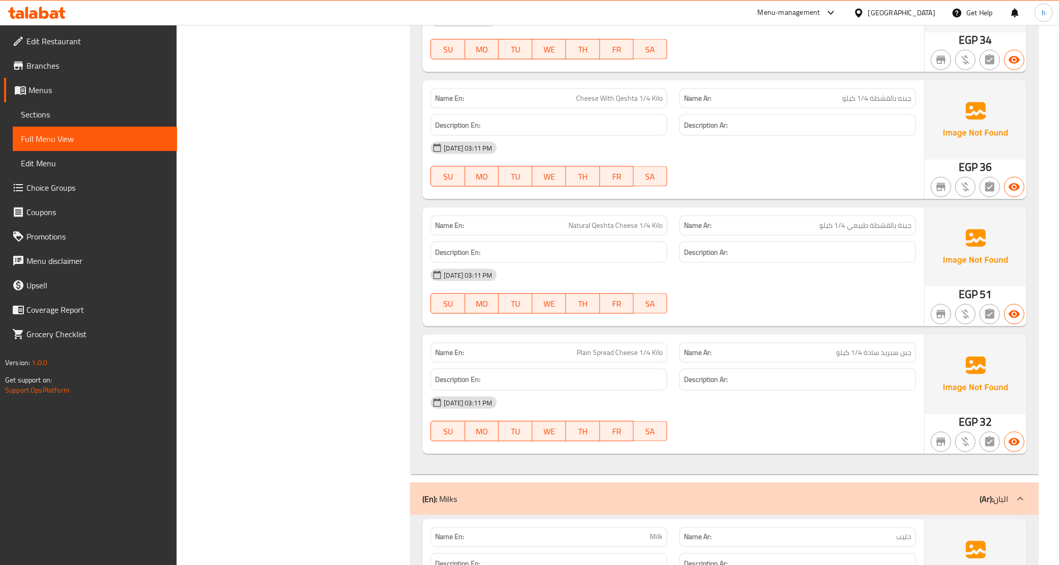
scroll to position [1623, 0]
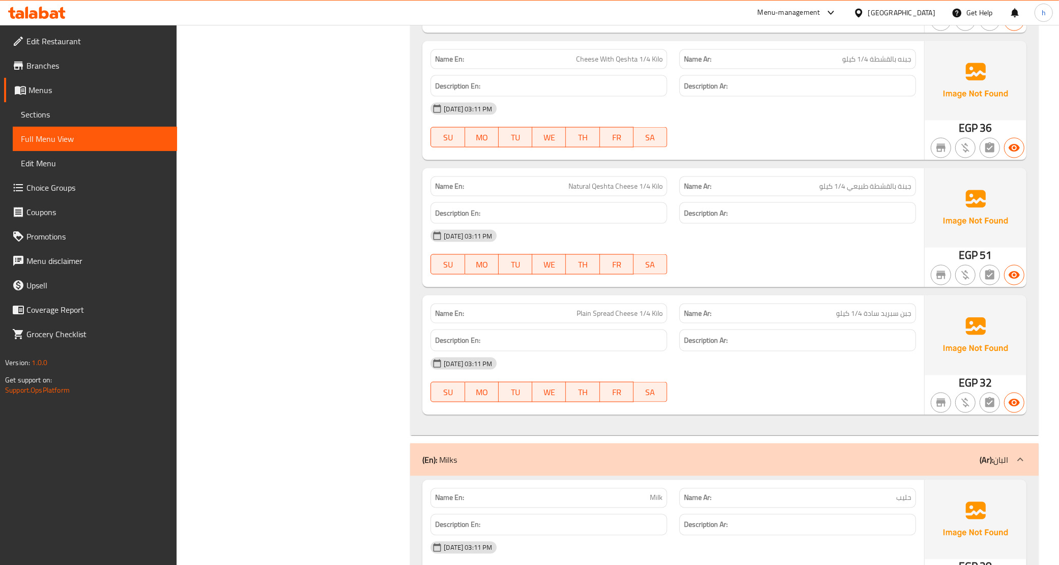
click at [593, 316] on span "Plain Spread Cheese 1/4 Kilo" at bounding box center [619, 313] width 86 height 11
copy span "Plain Spread Cheese 1/4 Kilo"
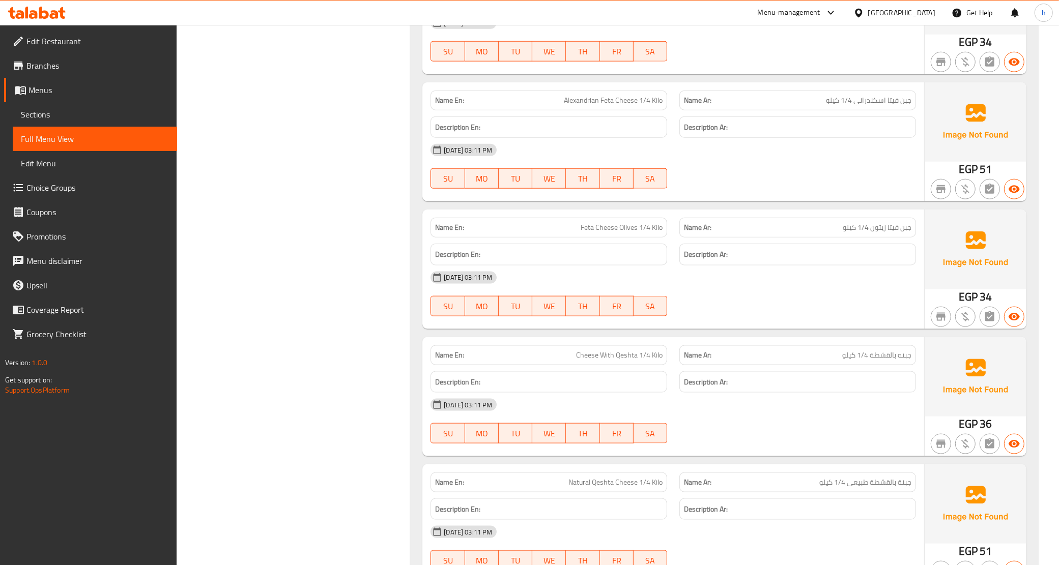
scroll to position [1305, 0]
